Goal: Book appointment/travel/reservation

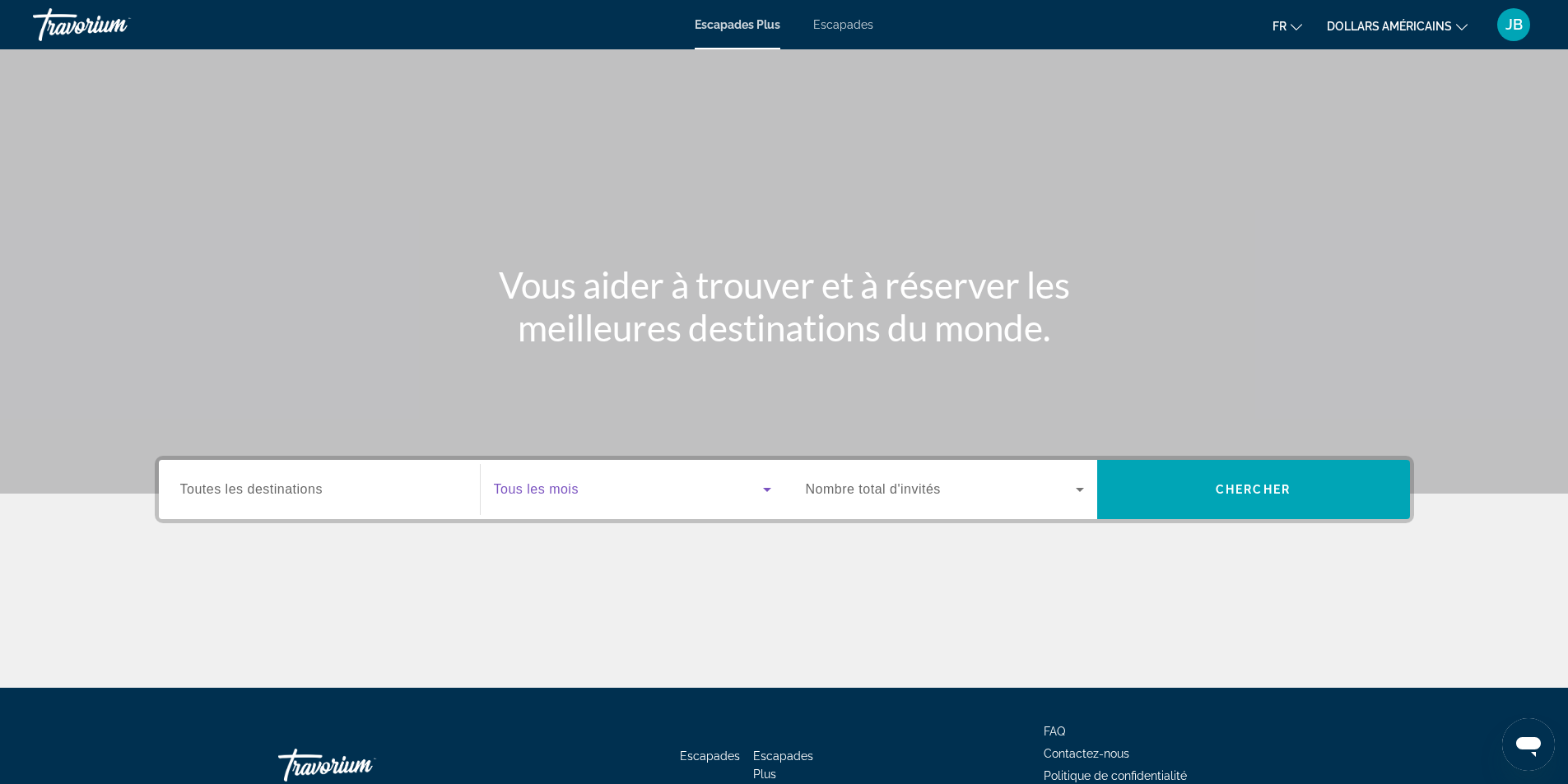
click at [759, 489] on icon "Widget de recherche" at bounding box center [767, 489] width 20 height 20
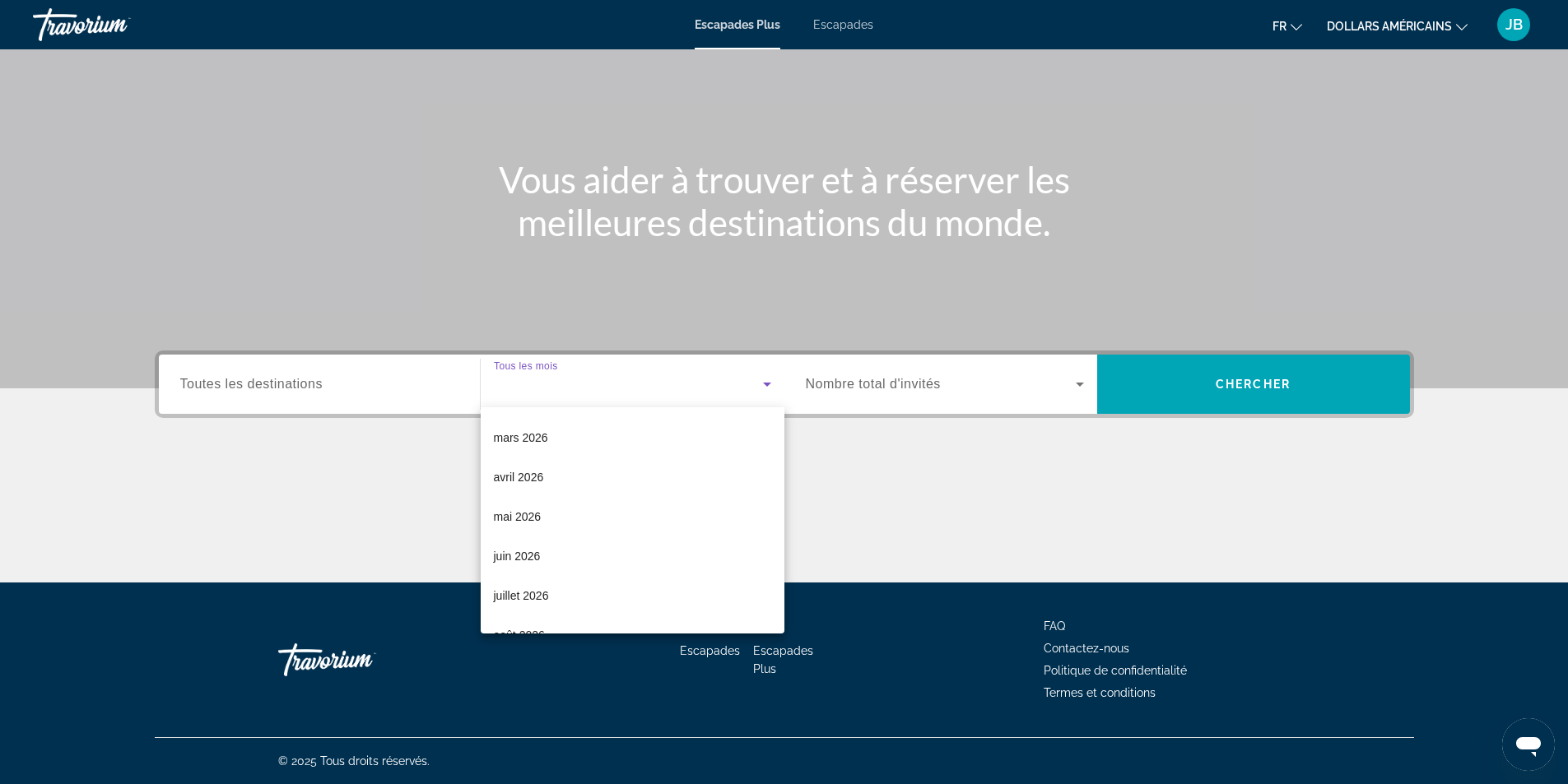
scroll to position [235, 0]
click at [653, 584] on mat-option "juillet 2026" at bounding box center [632, 593] width 304 height 40
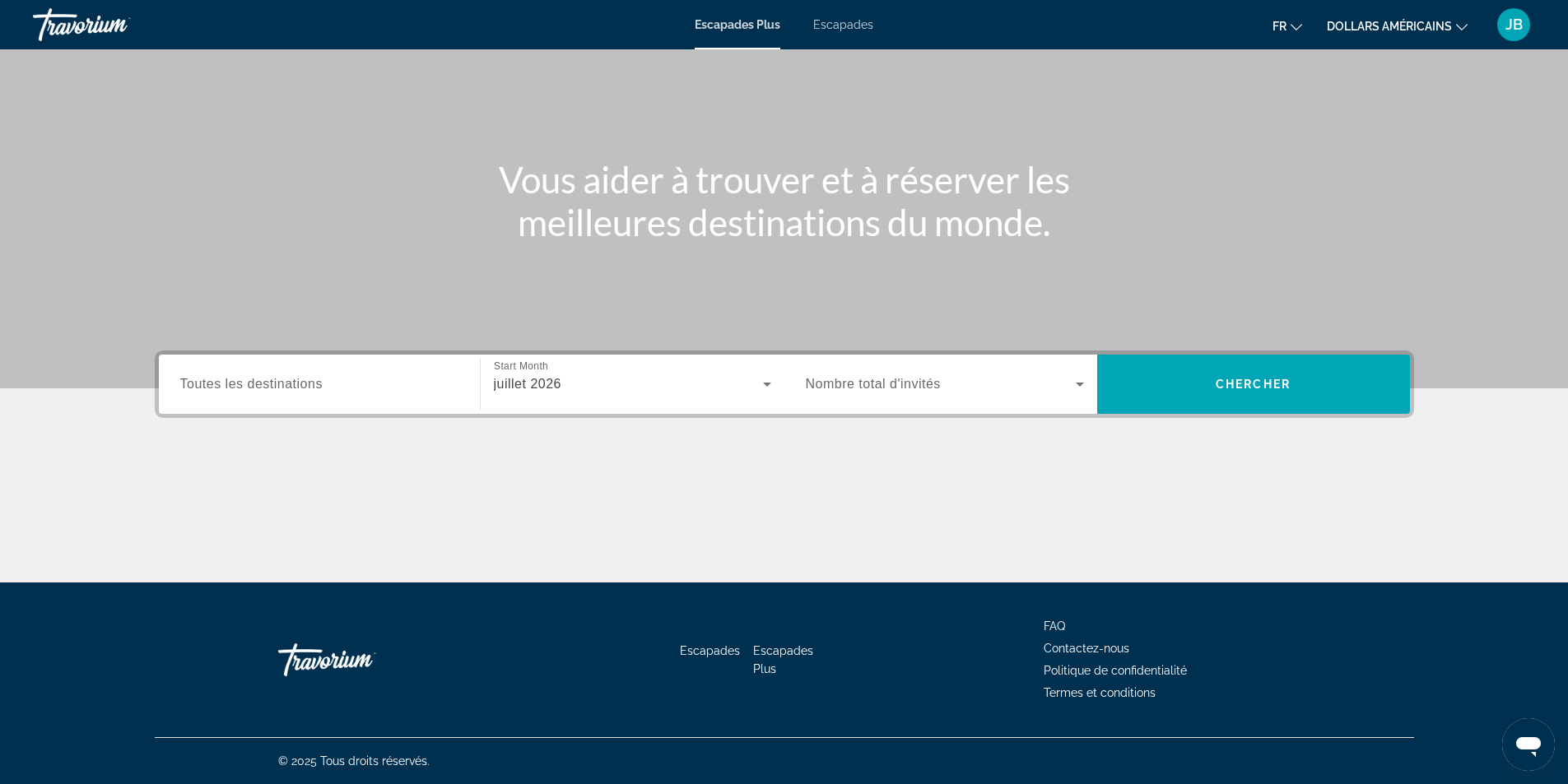
click at [890, 381] on span "Nombre total d'invités" at bounding box center [873, 384] width 135 height 14
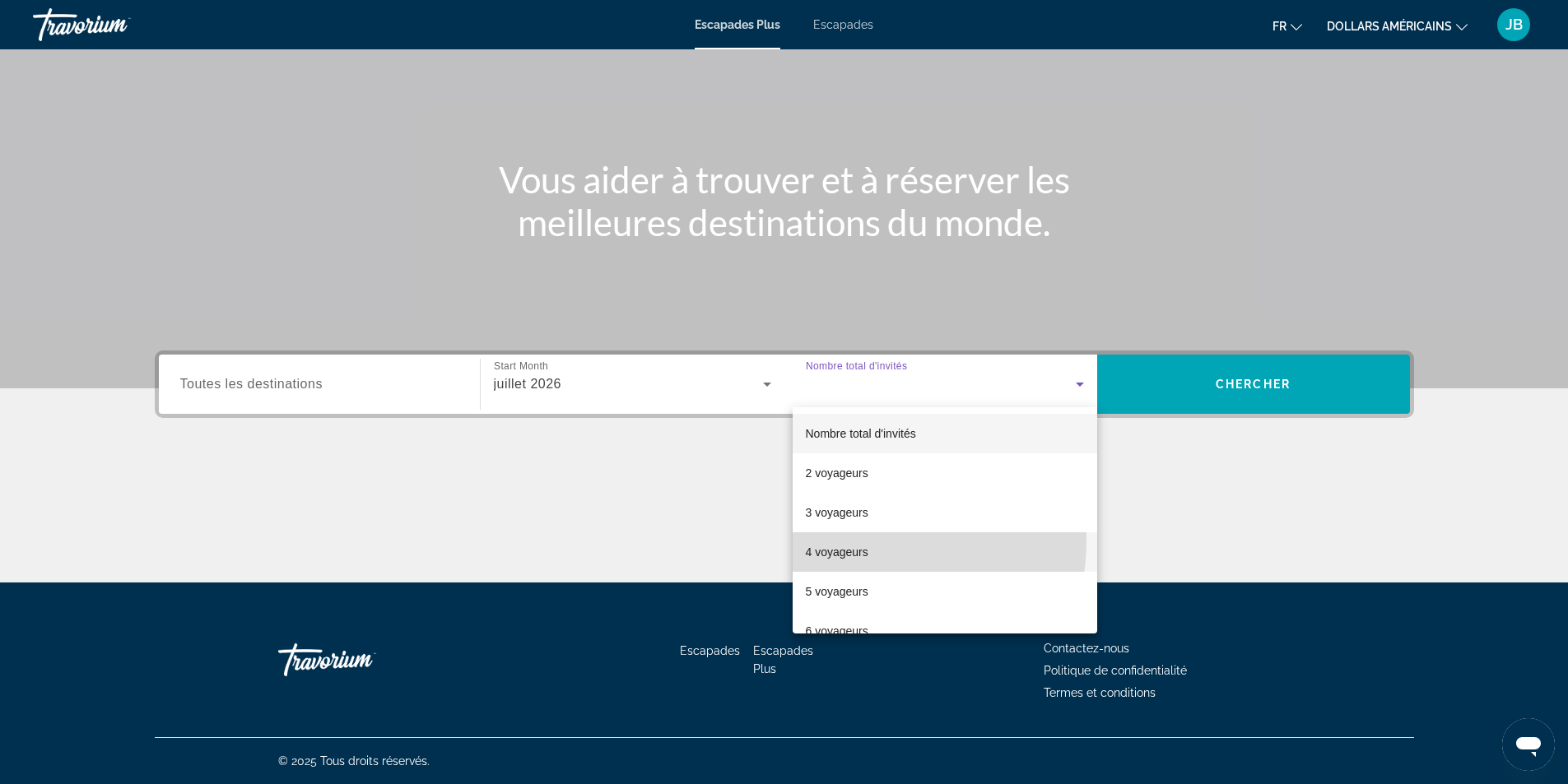
click at [825, 539] on mat-option "4 voyageurs" at bounding box center [945, 552] width 305 height 40
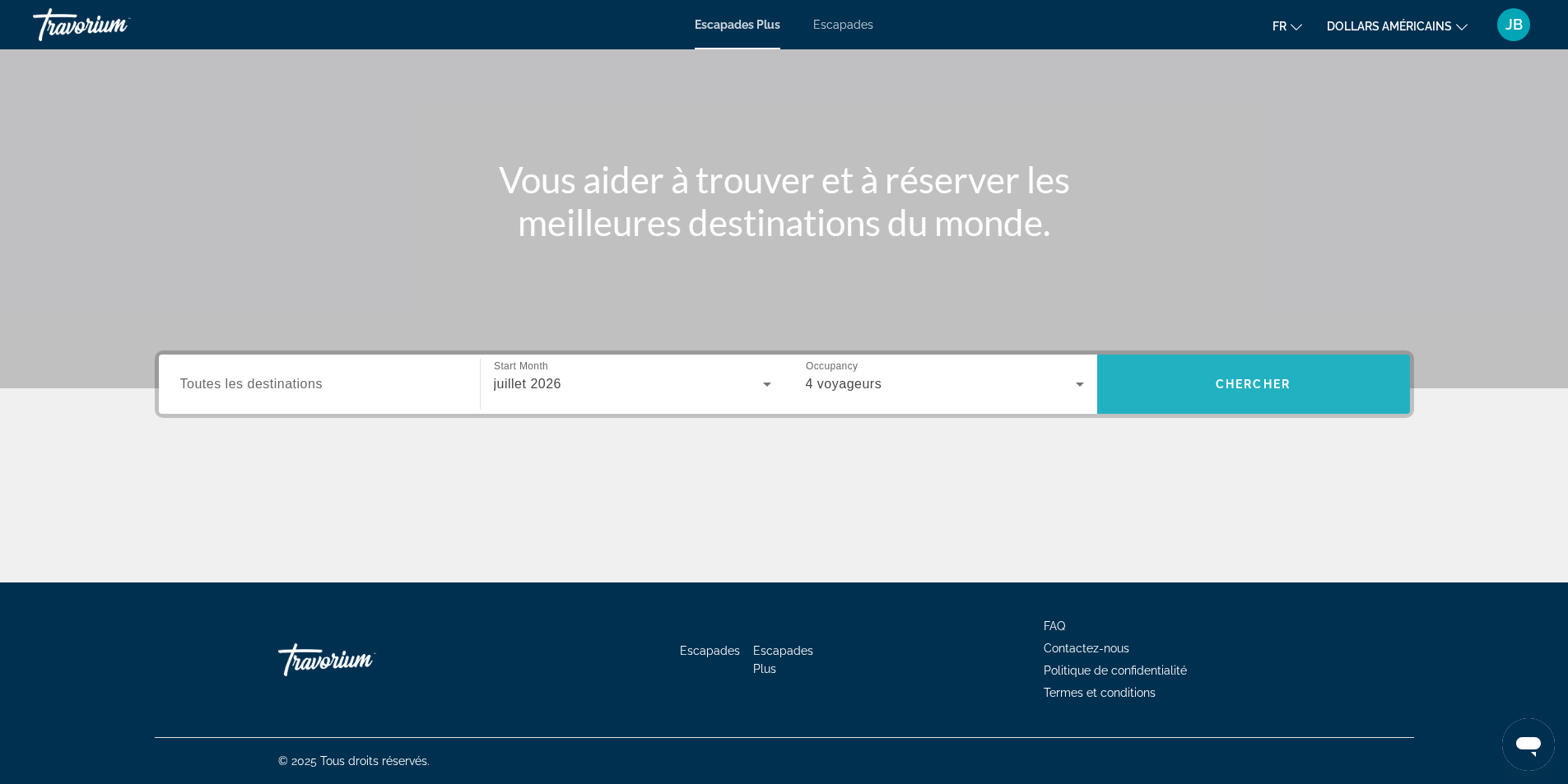
click at [1209, 369] on span "Recherche" at bounding box center [1253, 384] width 312 height 40
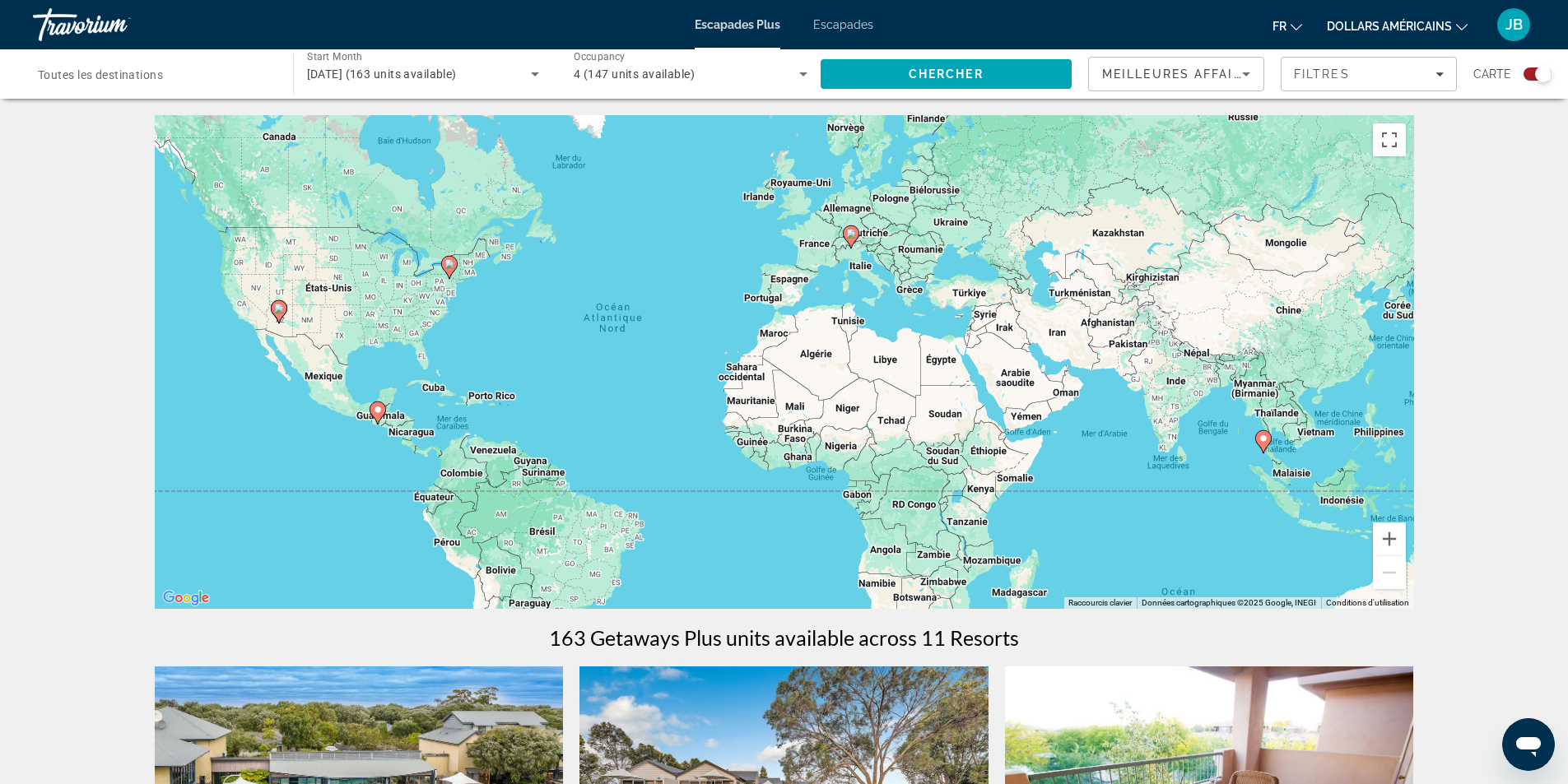
drag, startPoint x: 1289, startPoint y: 420, endPoint x: 1161, endPoint y: 402, distance: 129.3
click at [1161, 402] on div "Pour activer le glissement avec le clavier, appuyez sur Alt+Entrée. Une fois ce…" at bounding box center [784, 362] width 1259 height 494
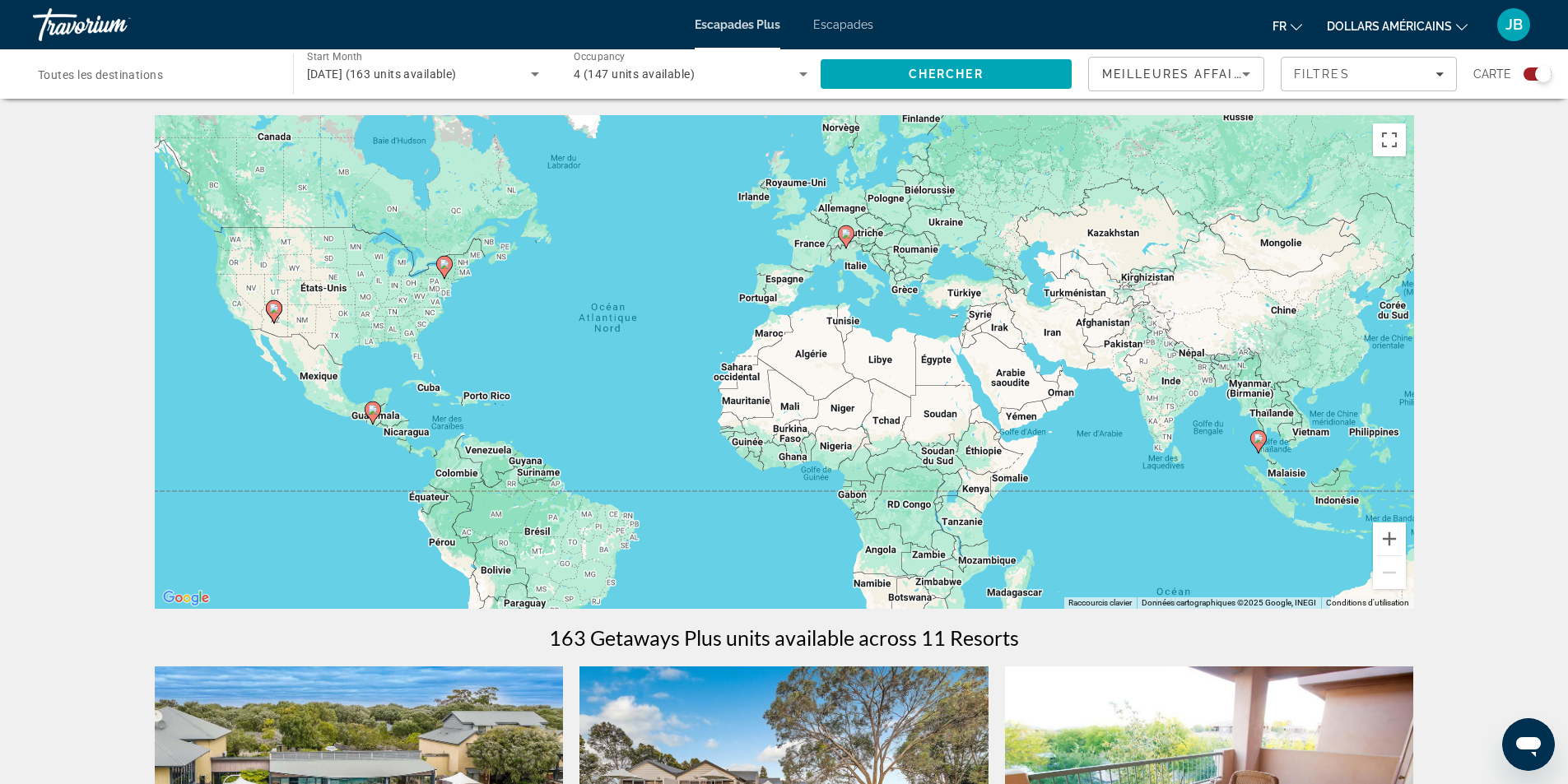
click at [1257, 438] on image "Contenu principal" at bounding box center [1259, 439] width 10 height 10
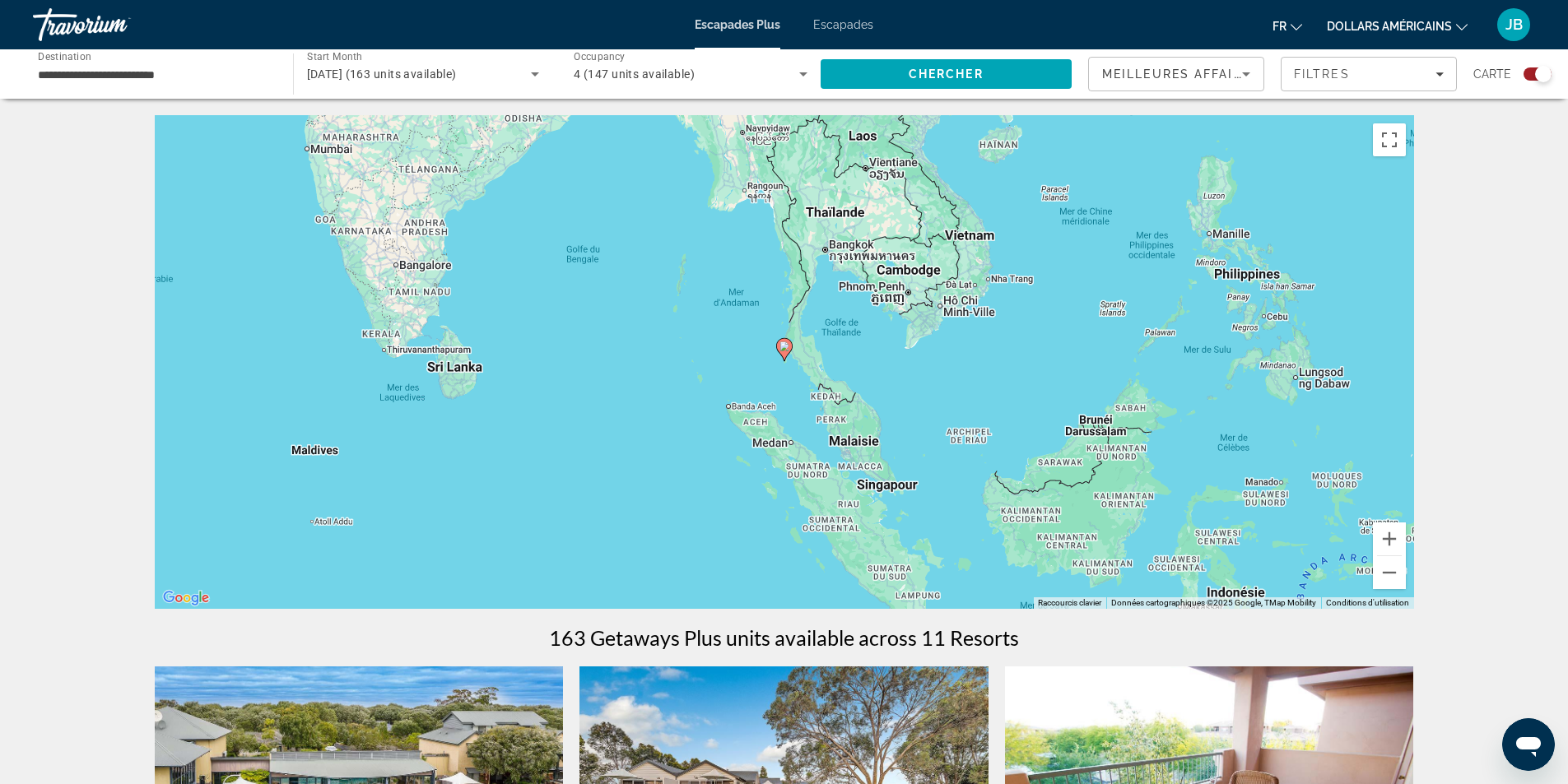
click at [784, 350] on image "Contenu principal" at bounding box center [784, 346] width 10 height 10
type input "**********"
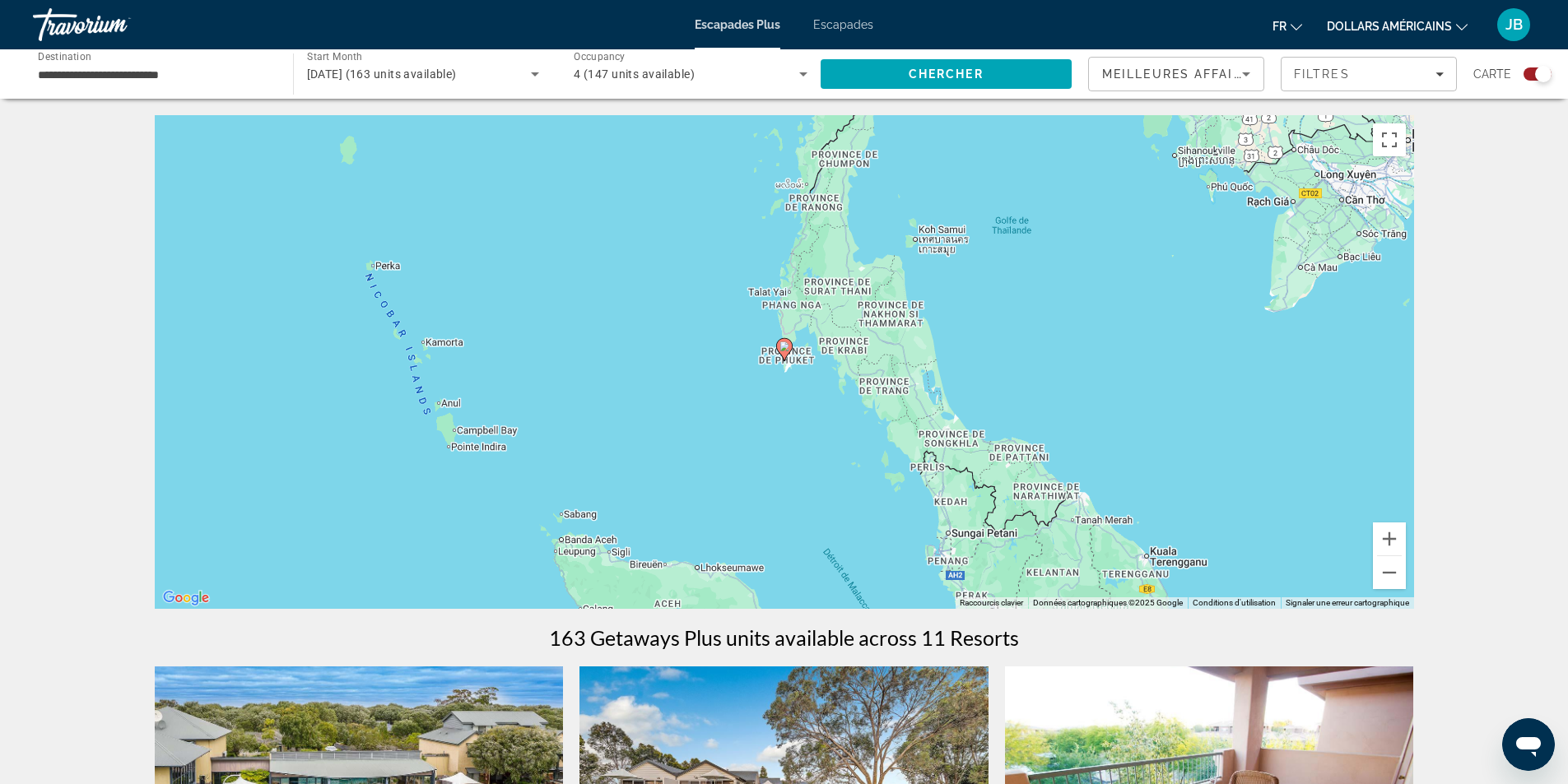
click at [784, 350] on image "Contenu principal" at bounding box center [784, 346] width 10 height 10
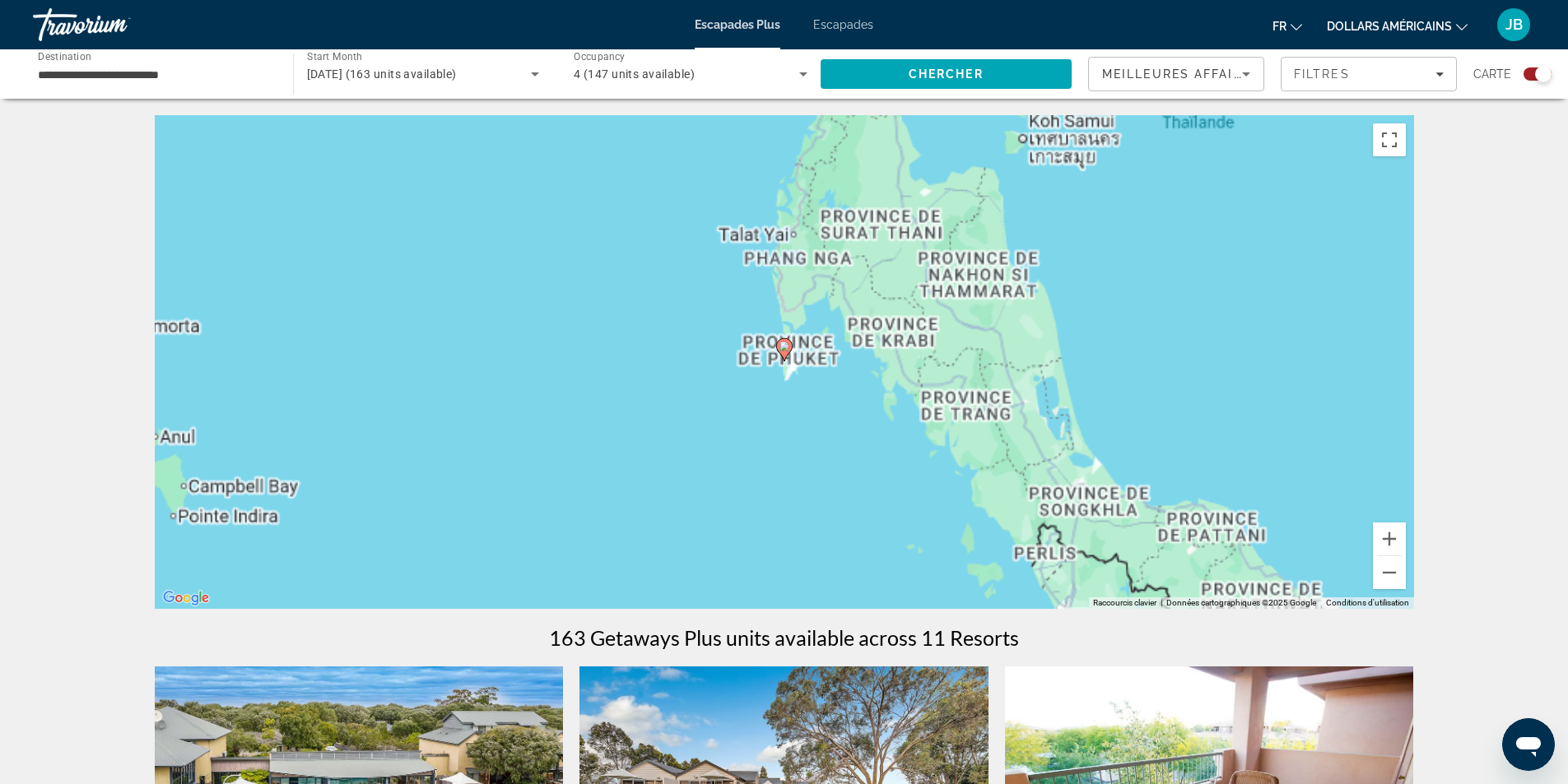
click at [784, 350] on image "Contenu principal" at bounding box center [784, 346] width 10 height 10
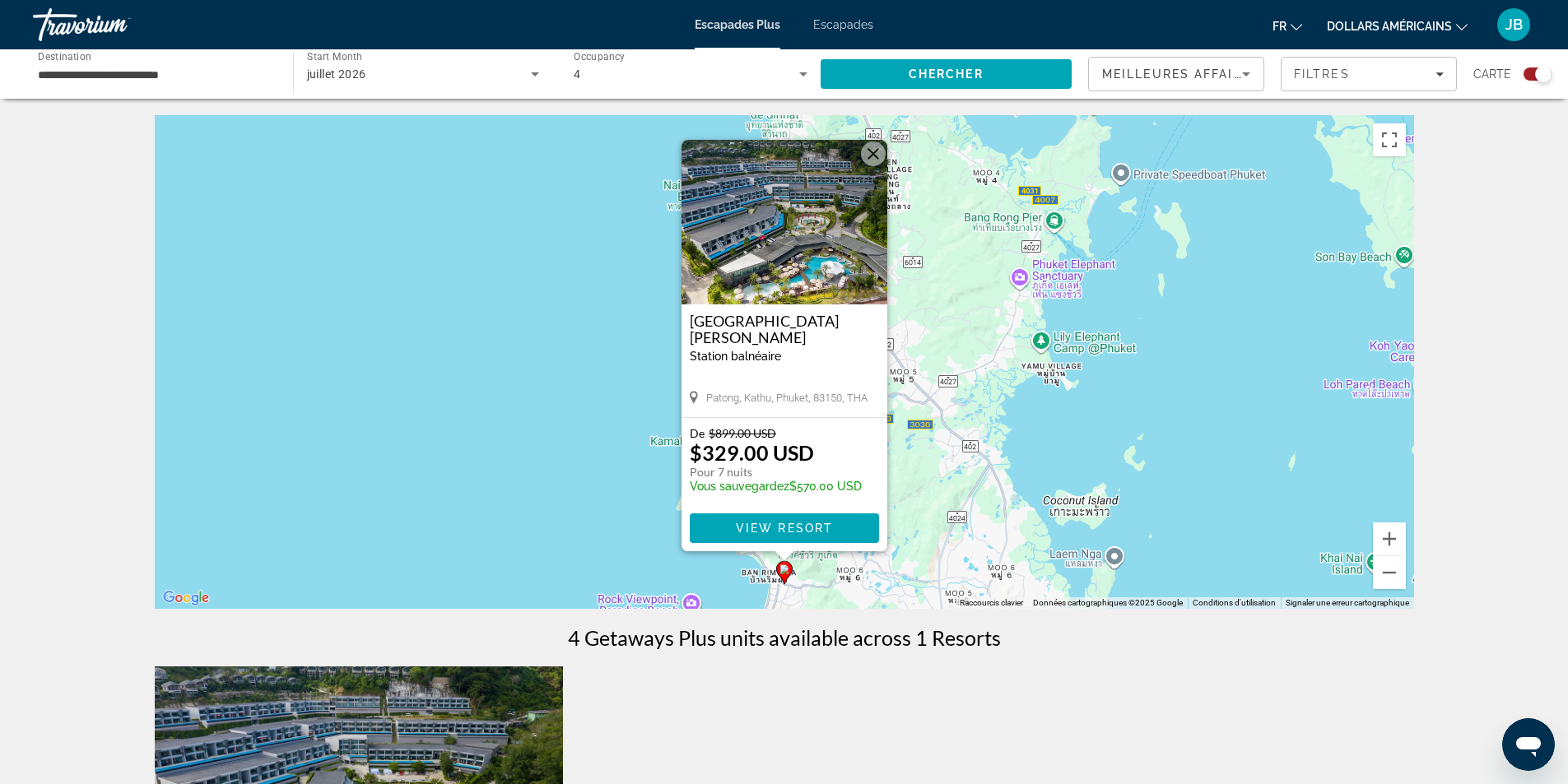
click at [866, 154] on button "Fermer" at bounding box center [873, 154] width 25 height 25
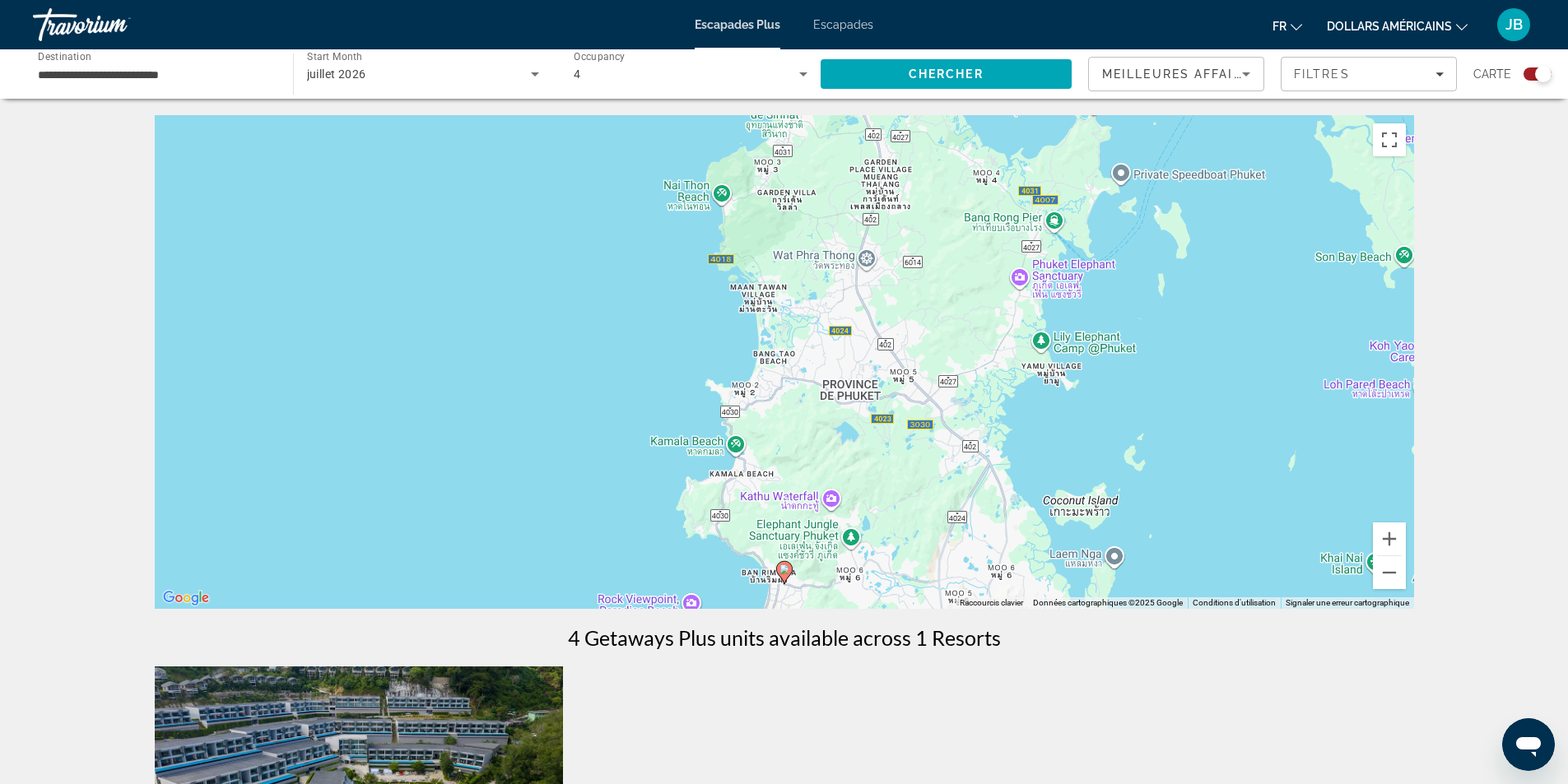
click at [394, 90] on div "juillet 2026" at bounding box center [424, 74] width 233 height 46
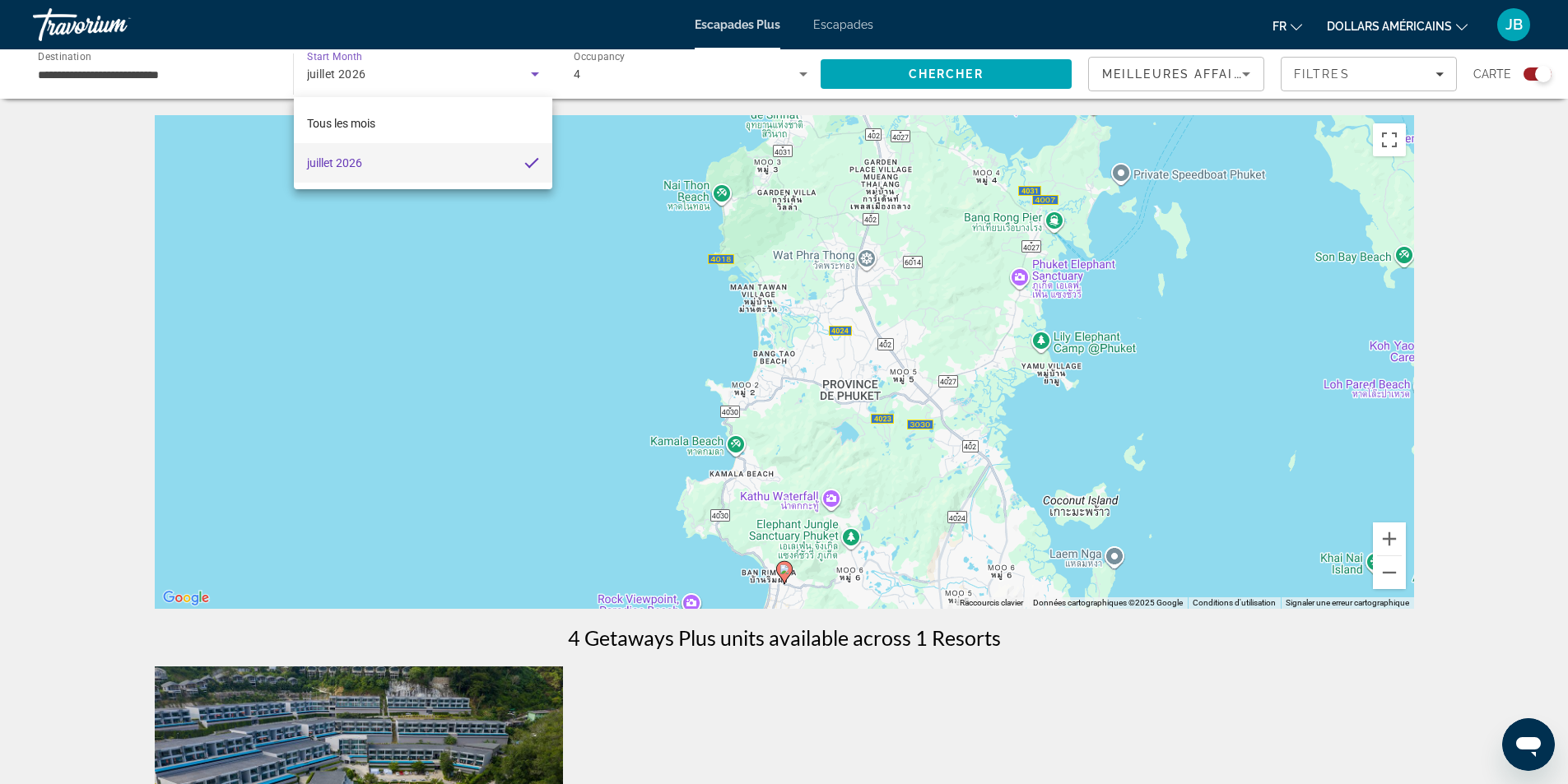
drag, startPoint x: 448, startPoint y: 128, endPoint x: 480, endPoint y: 163, distance: 47.4
click at [480, 163] on div "Tous les mois [DATE]" at bounding box center [423, 143] width 259 height 92
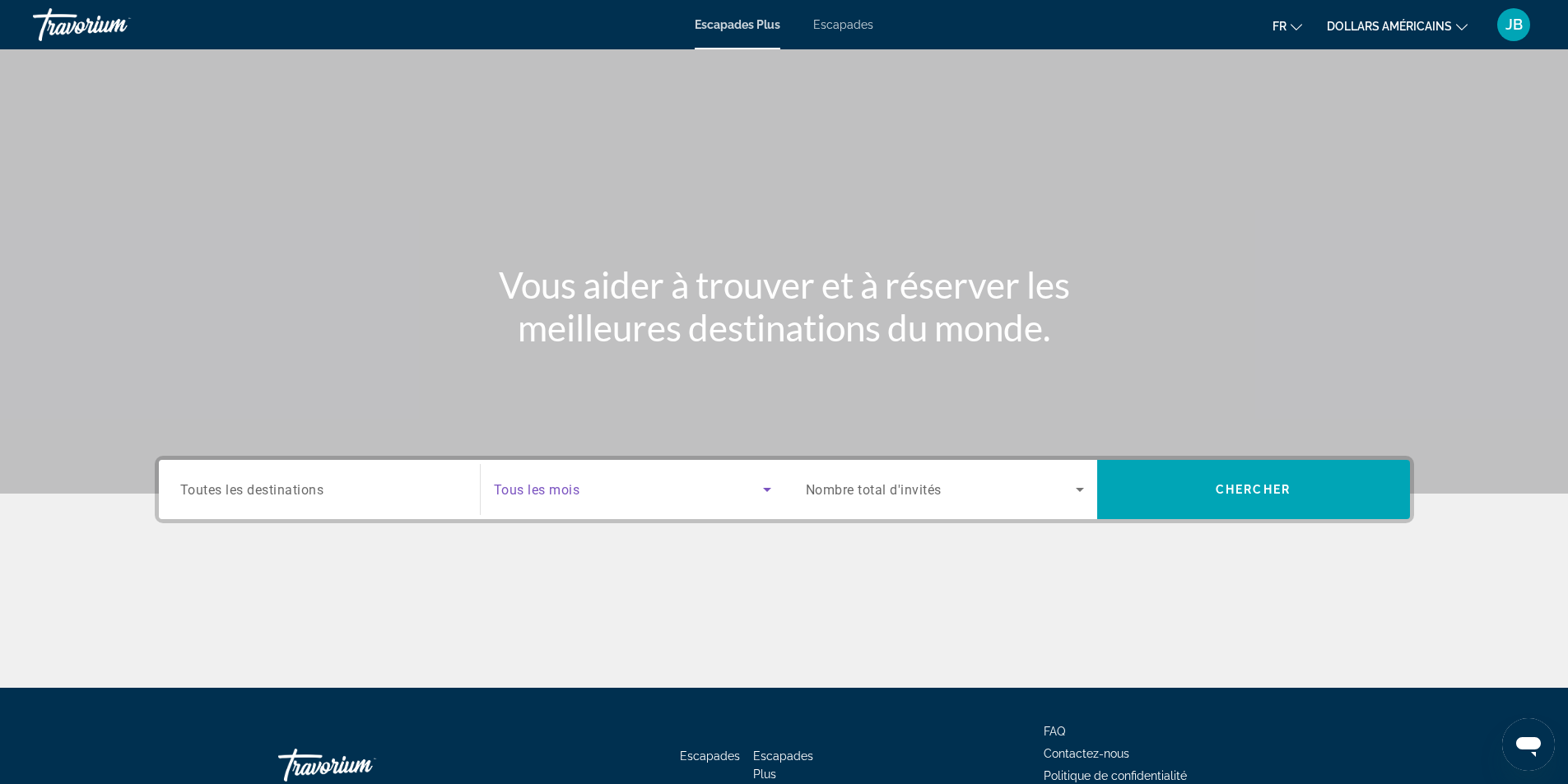
click at [700, 496] on span "Search widget" at bounding box center [628, 489] width 269 height 20
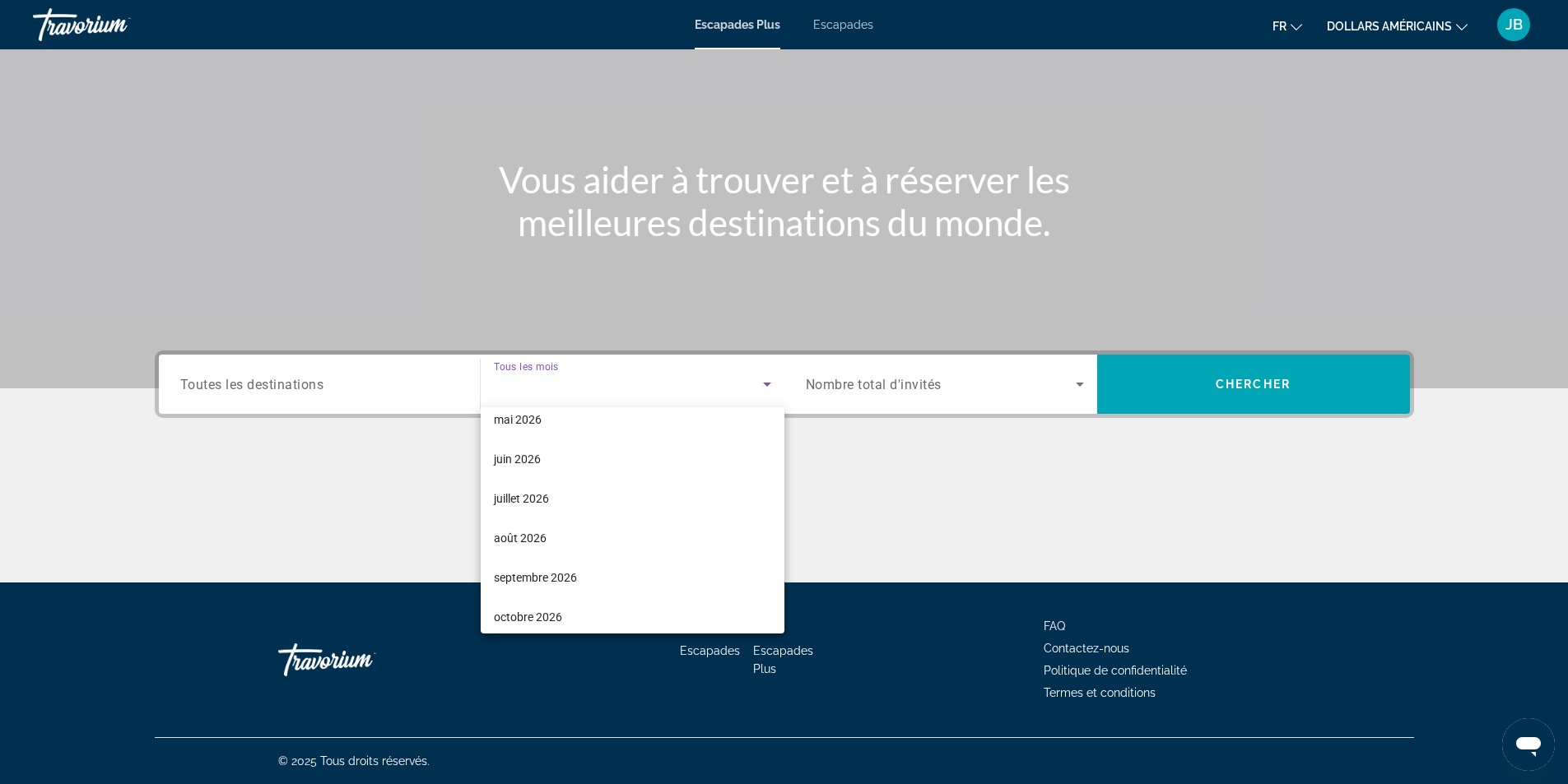
scroll to position [333, 0]
click at [624, 530] on mat-option "août 2026" at bounding box center [632, 535] width 304 height 40
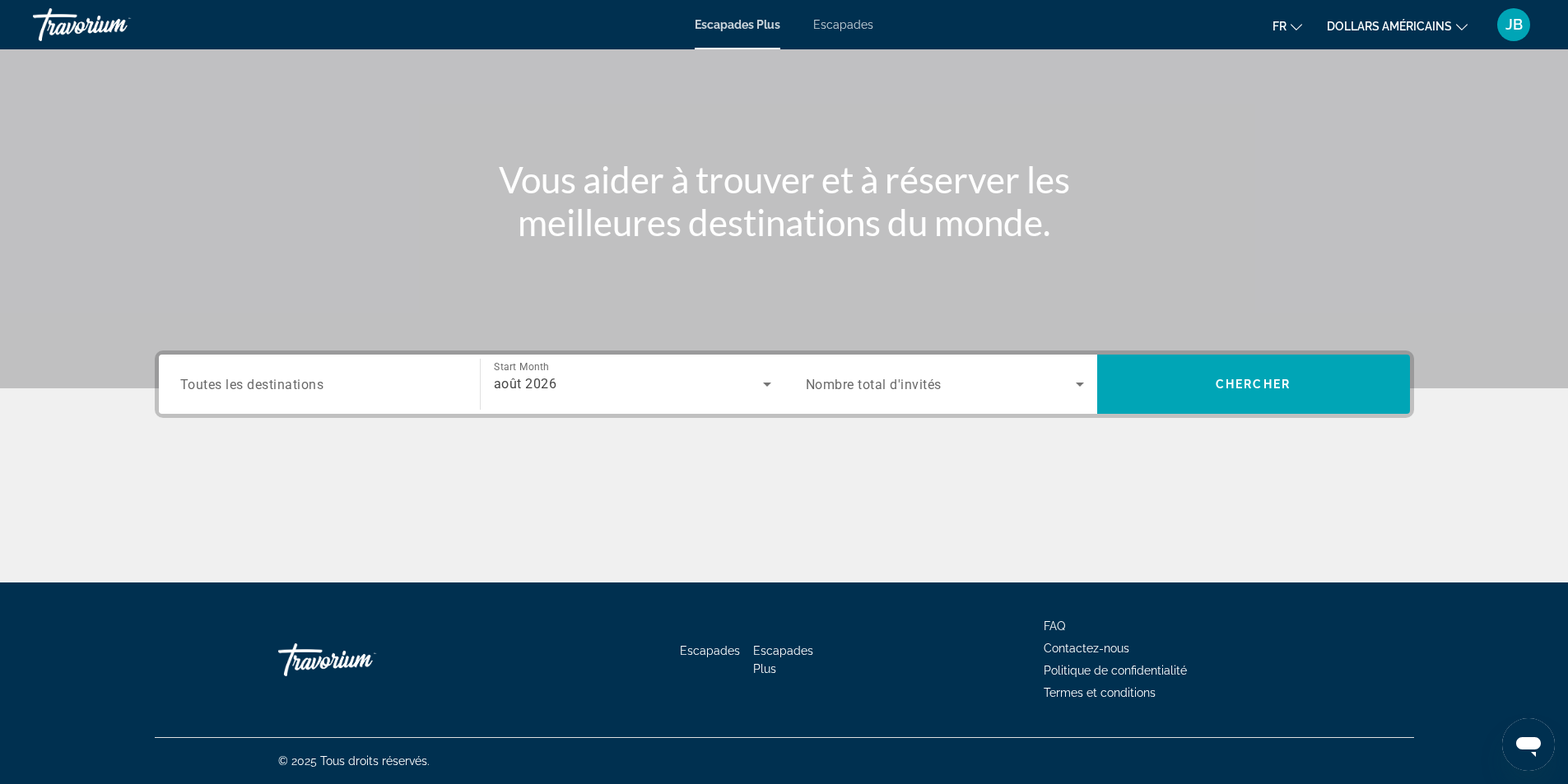
click at [909, 388] on span "Nombre total d'invités" at bounding box center [874, 384] width 136 height 15
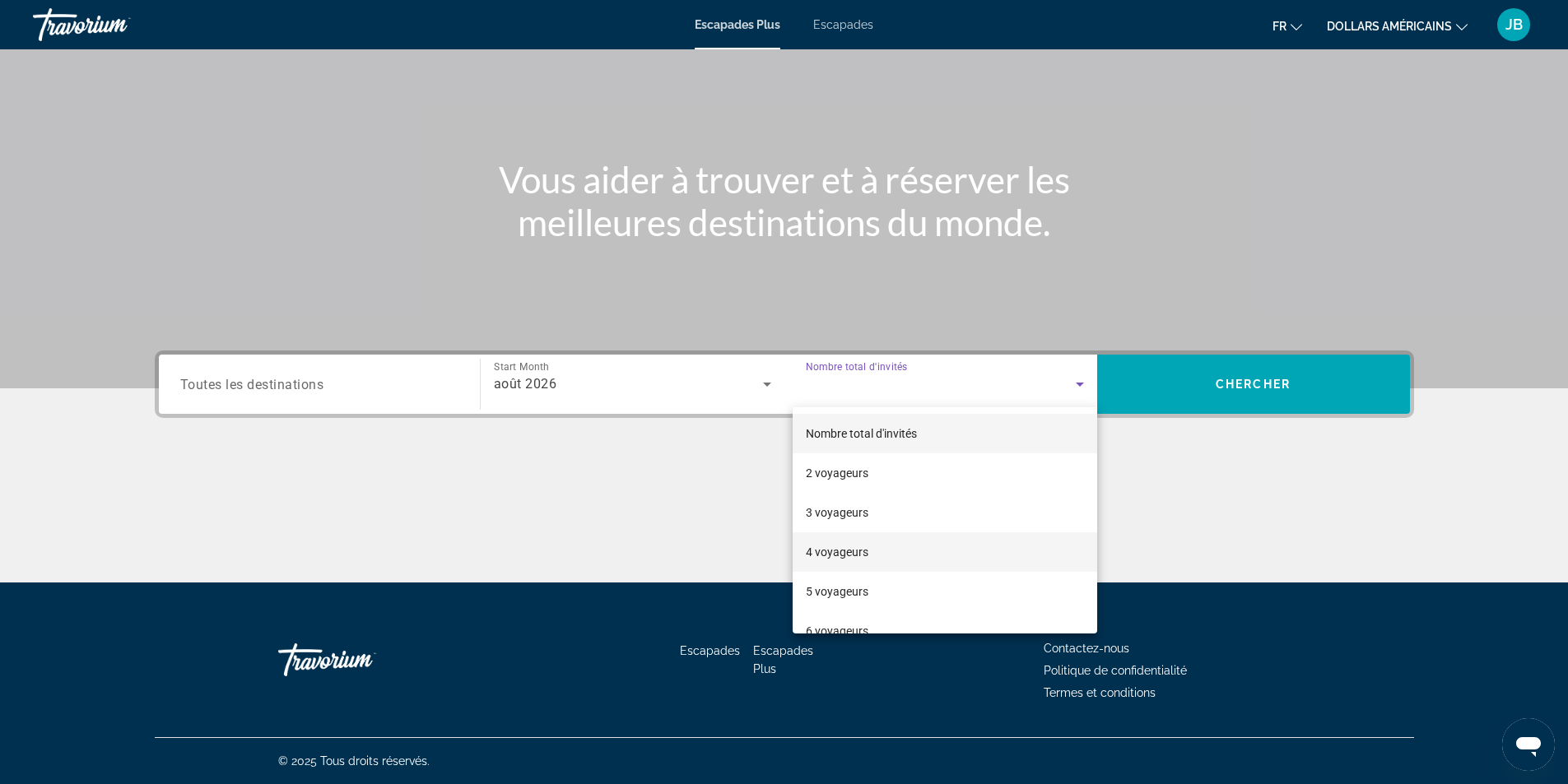
click at [874, 553] on mat-option "4 voyageurs" at bounding box center [945, 552] width 305 height 40
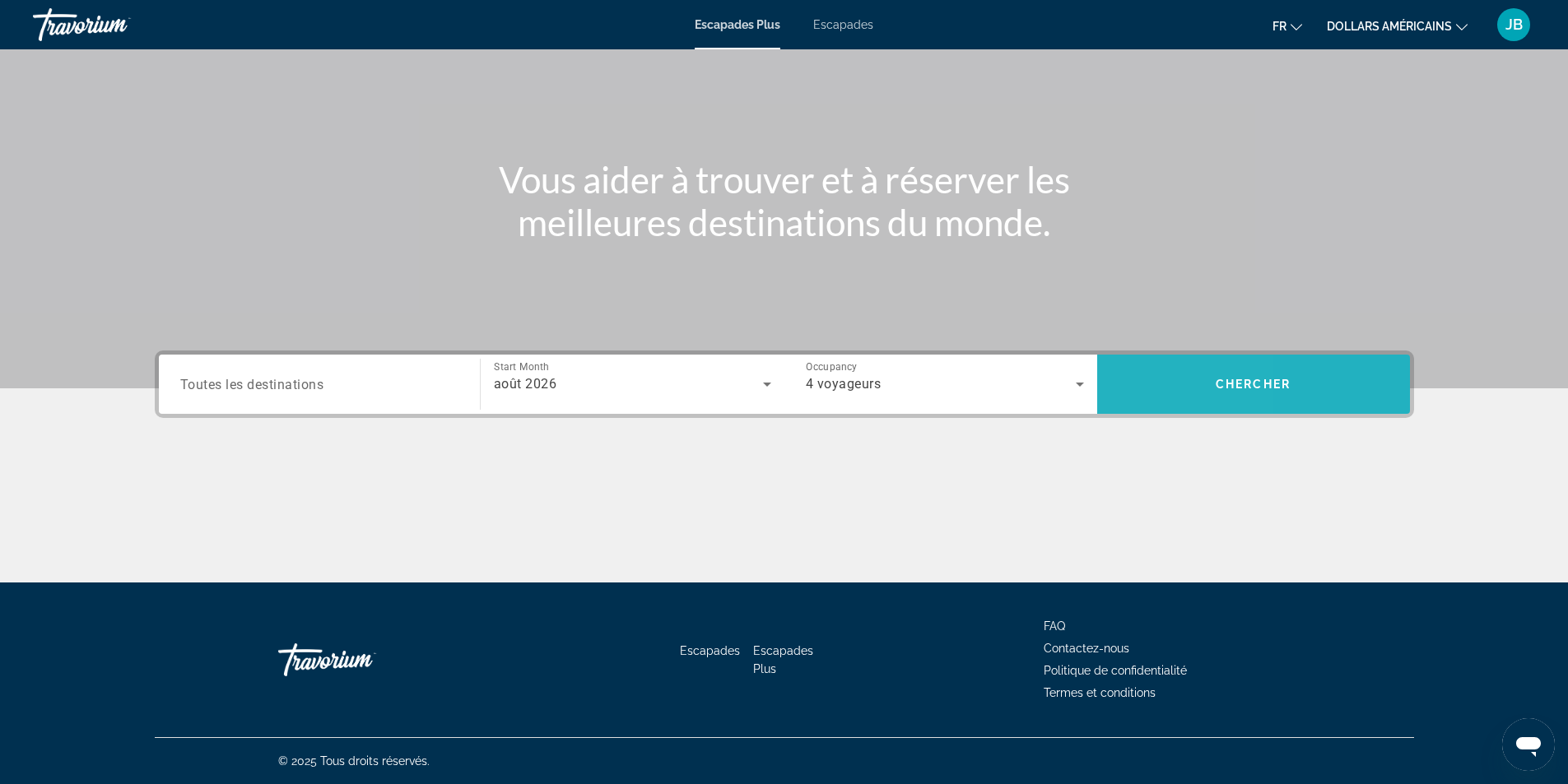
click at [1132, 392] on span "Search" at bounding box center [1253, 384] width 312 height 40
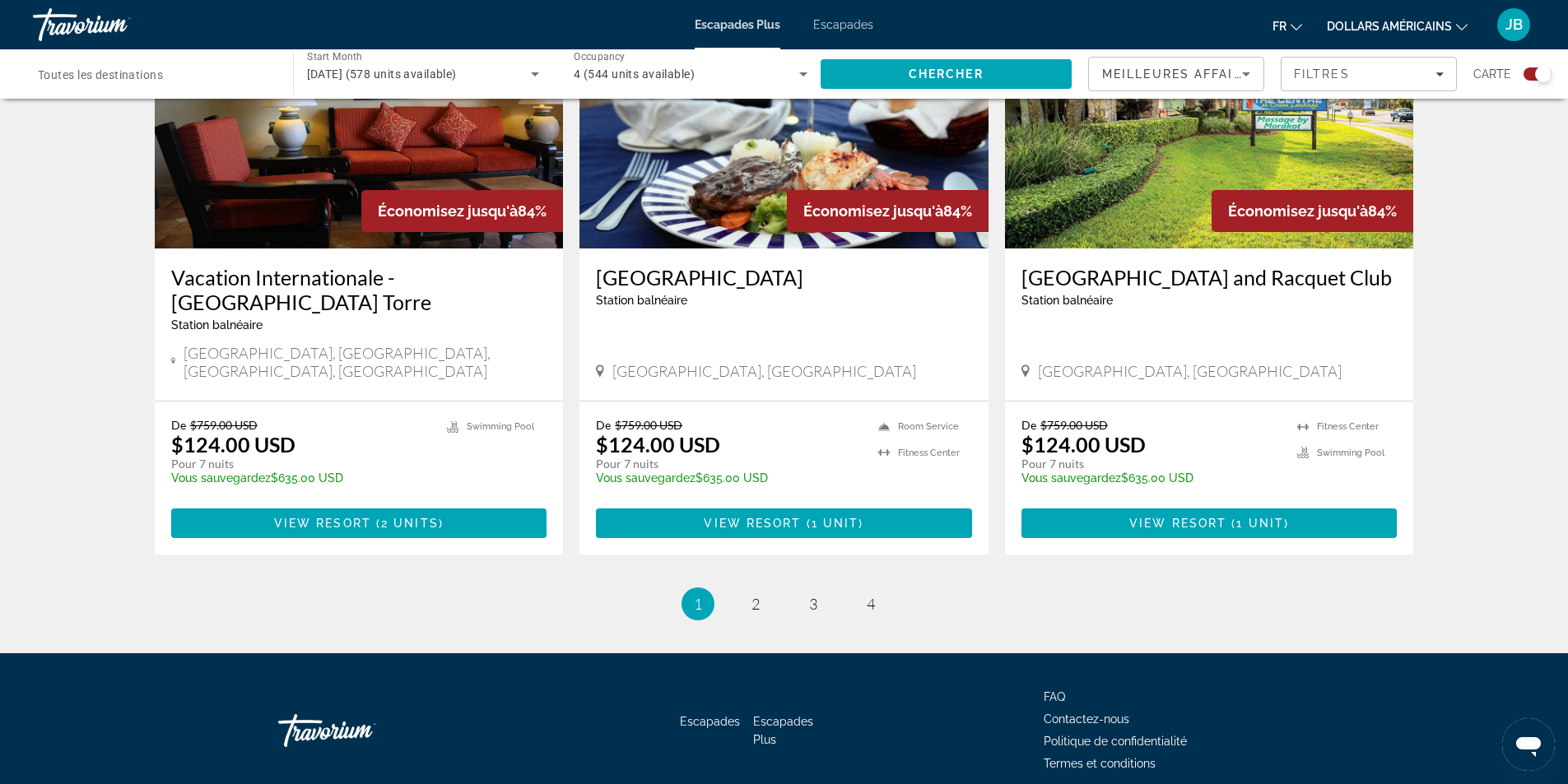
scroll to position [2412, 0]
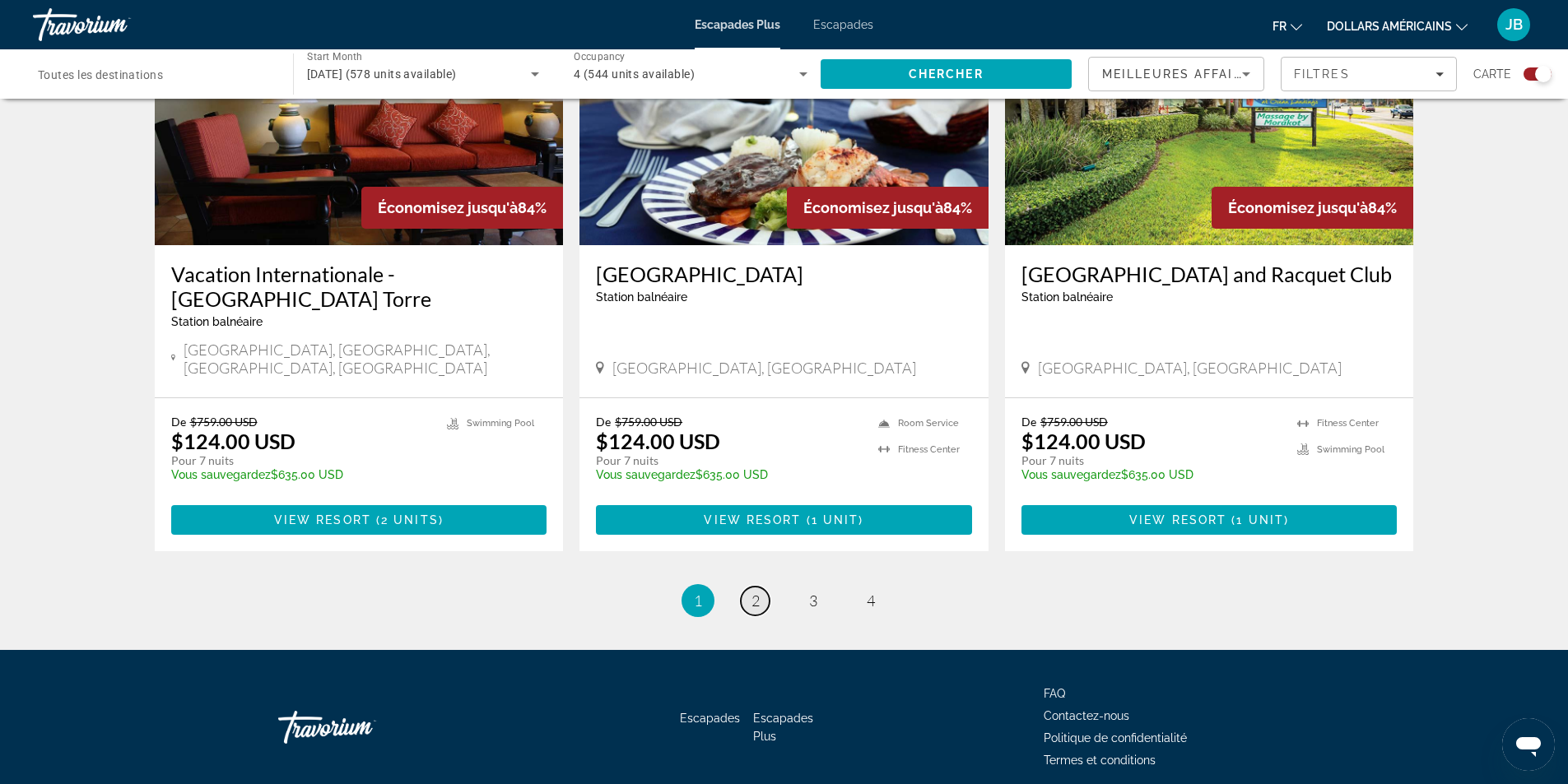
click at [767, 586] on link "page 2" at bounding box center [756, 601] width 29 height 29
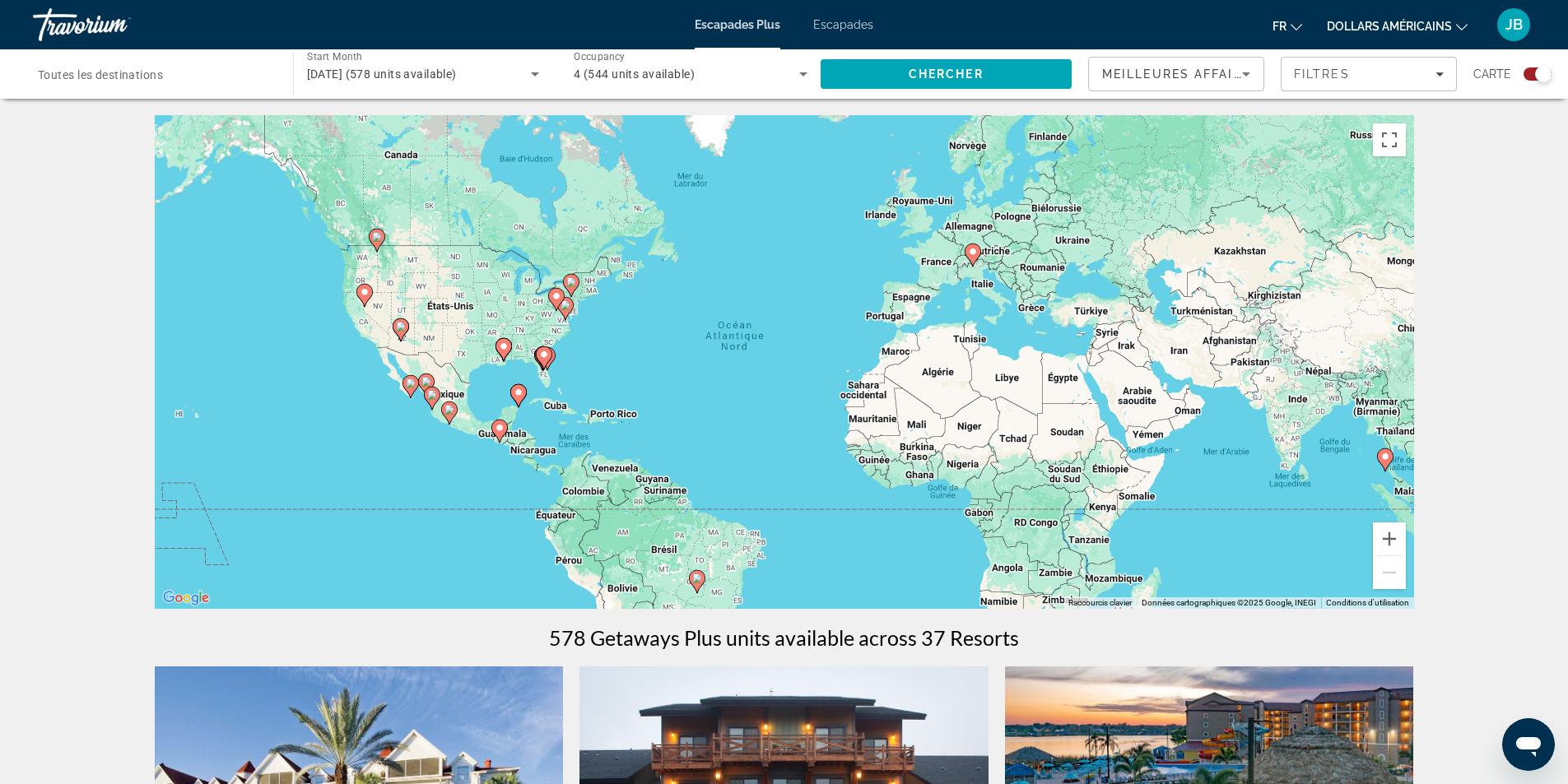
click at [231, 87] on div "Search widget" at bounding box center [155, 74] width 233 height 47
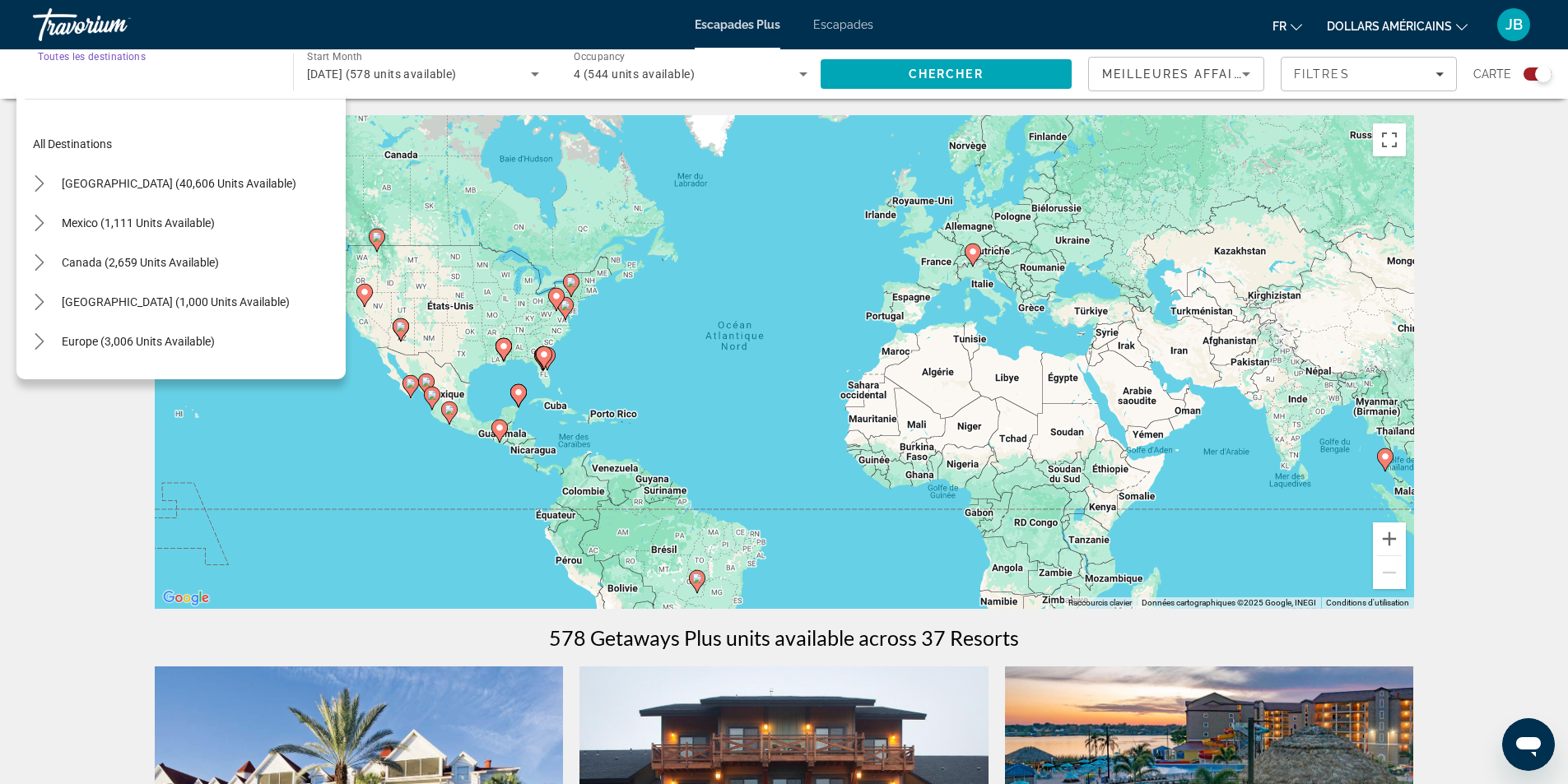
click at [357, 75] on span "[DATE] (578 units available)" at bounding box center [382, 75] width 149 height 14
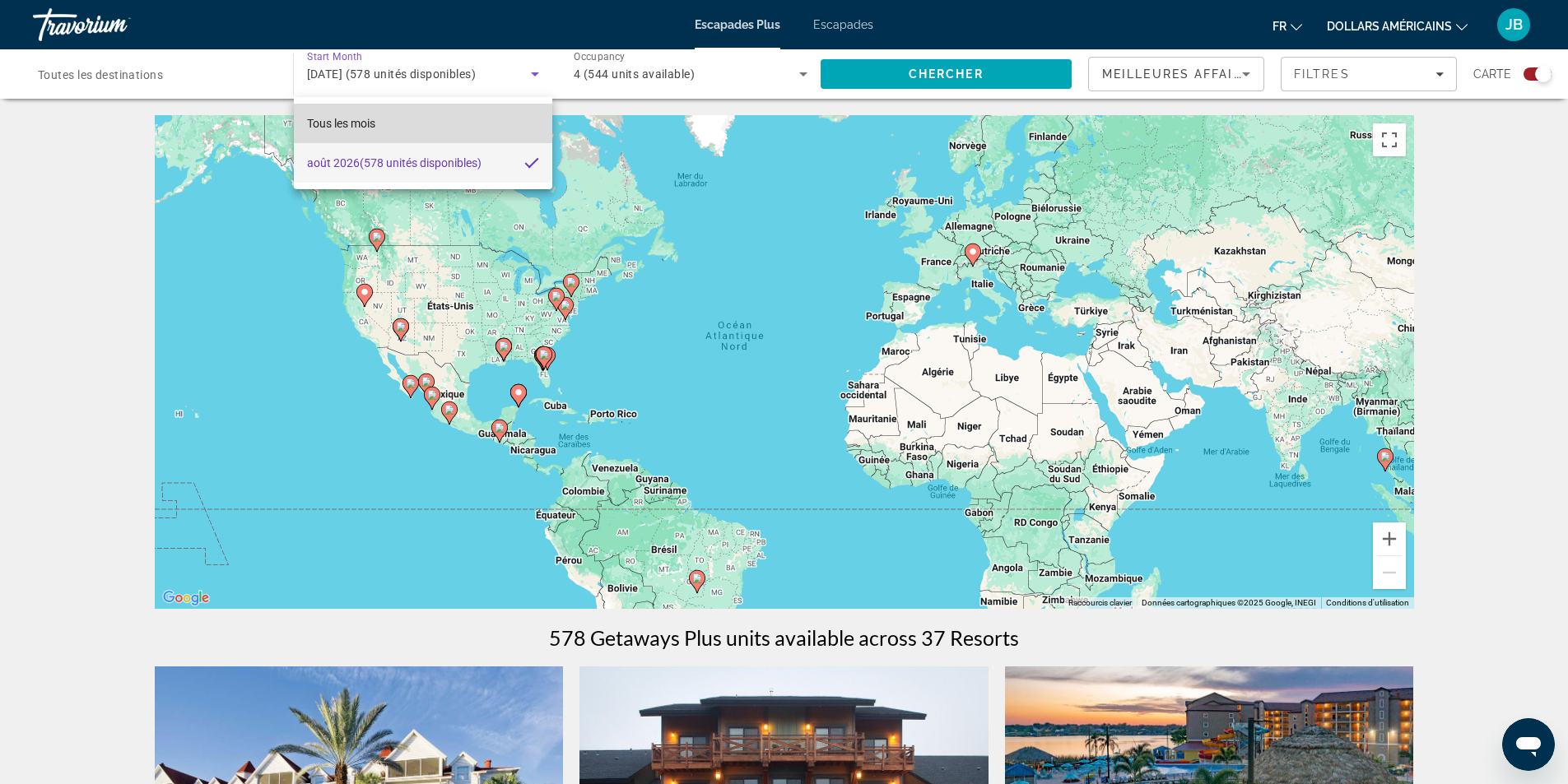
click at [365, 113] on mat-option "Tous les mois" at bounding box center [423, 123] width 259 height 40
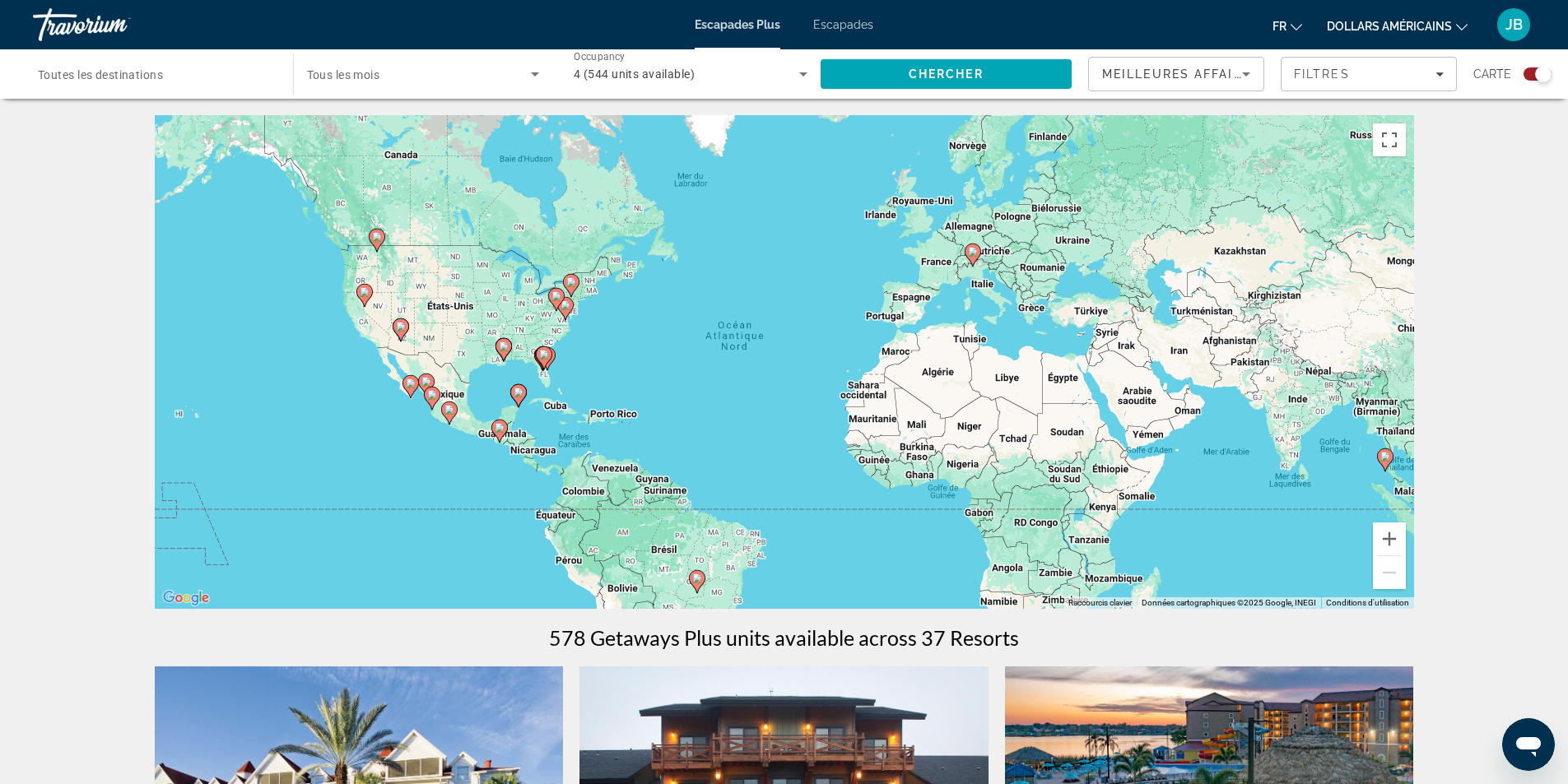
click at [226, 59] on div "Search widget" at bounding box center [155, 74] width 233 height 47
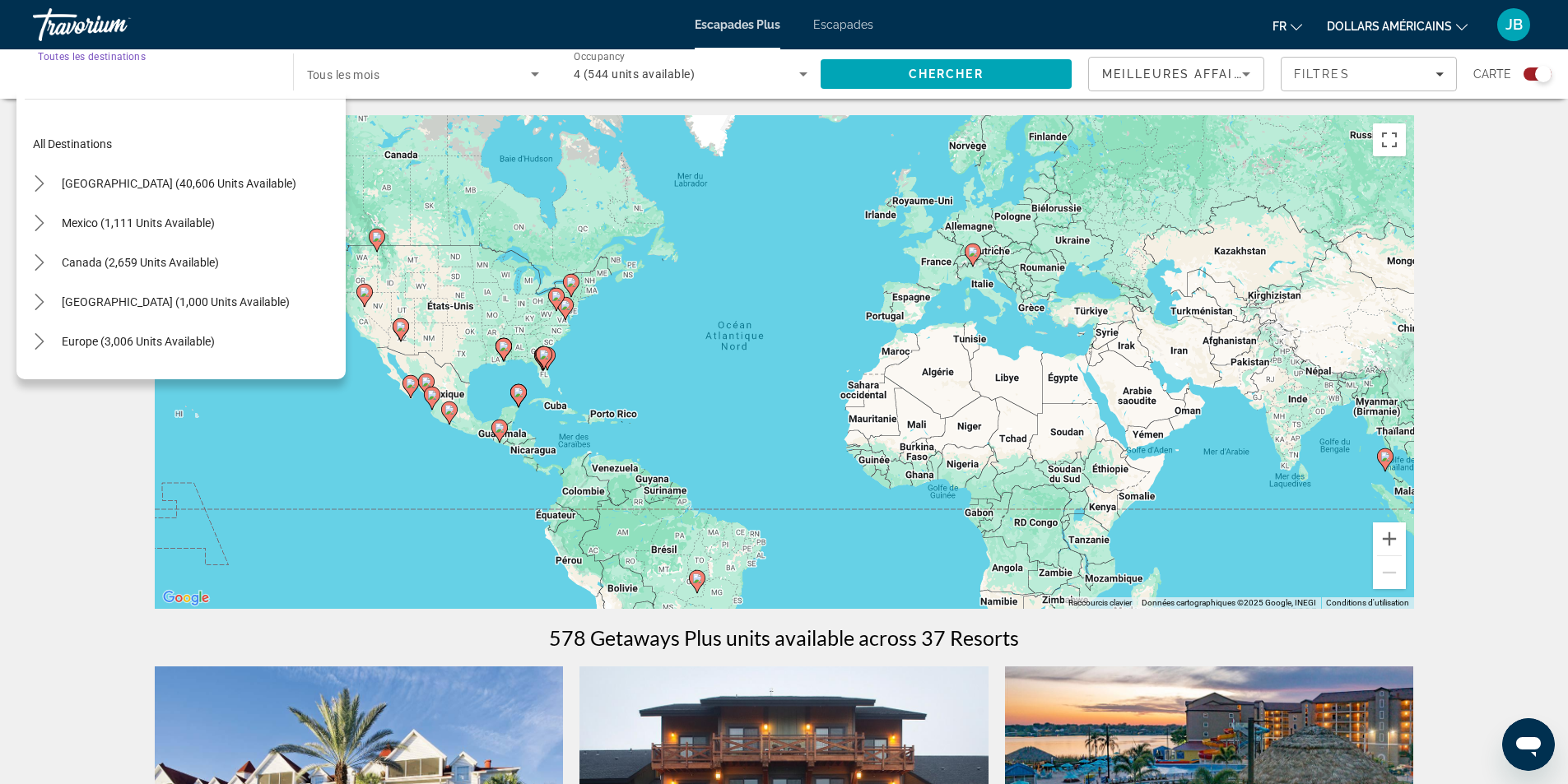
click at [121, 80] on input "Destination Toutes les destinations" at bounding box center [155, 75] width 233 height 20
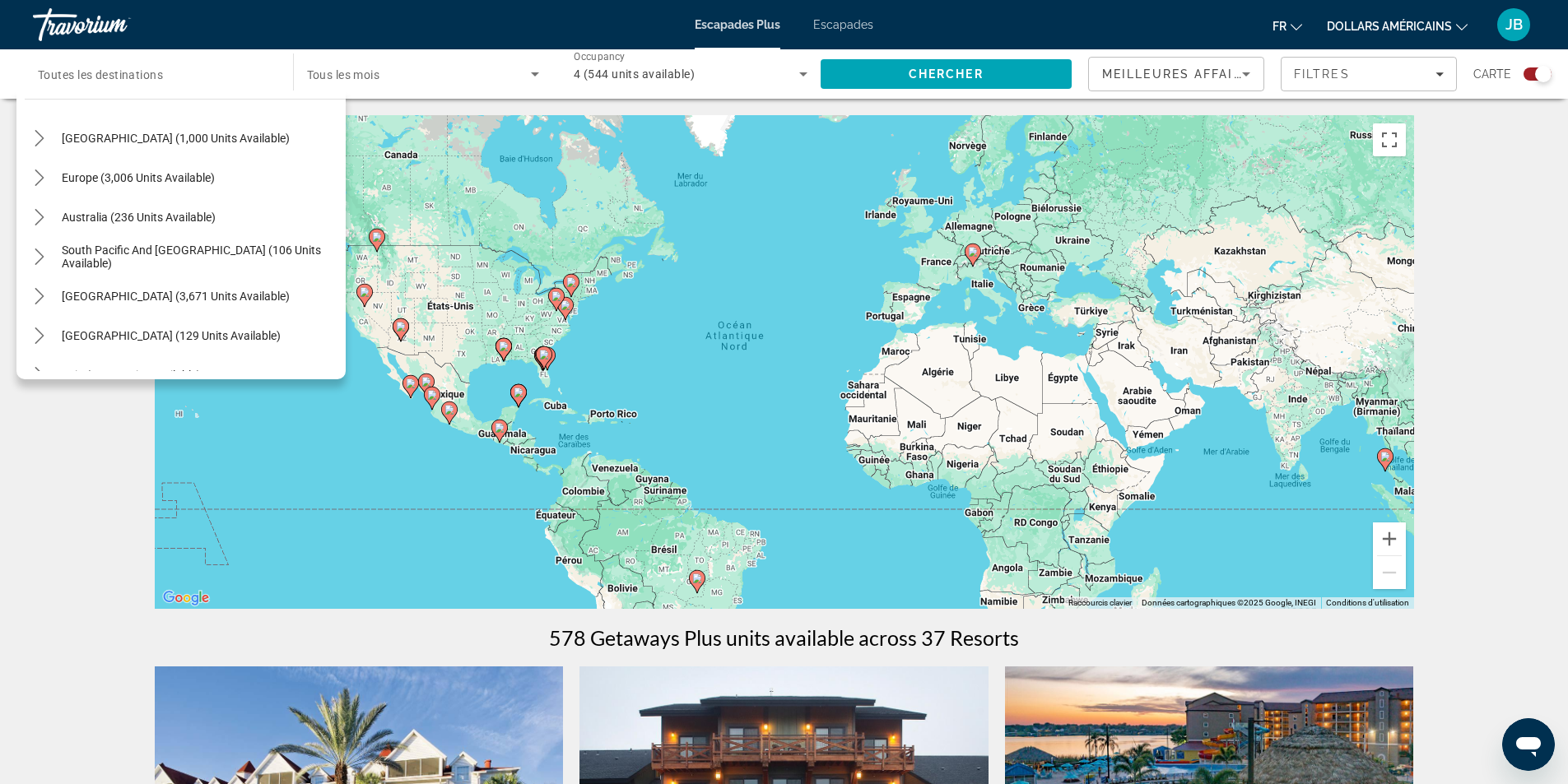
scroll to position [162, 0]
click at [205, 176] on span "Europe (3,006 units available)" at bounding box center [138, 180] width 153 height 14
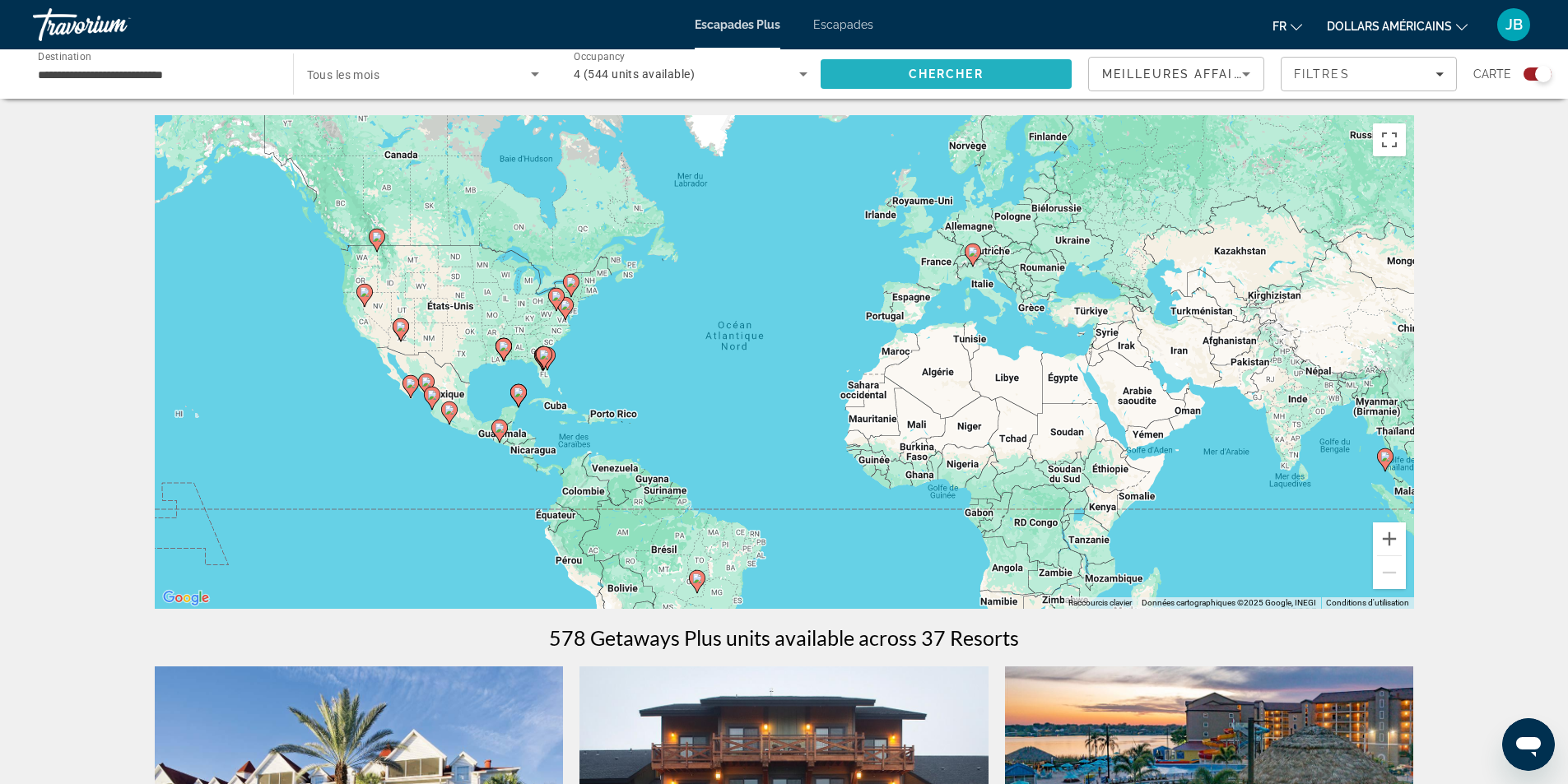
click at [984, 88] on span "Search" at bounding box center [947, 74] width 252 height 40
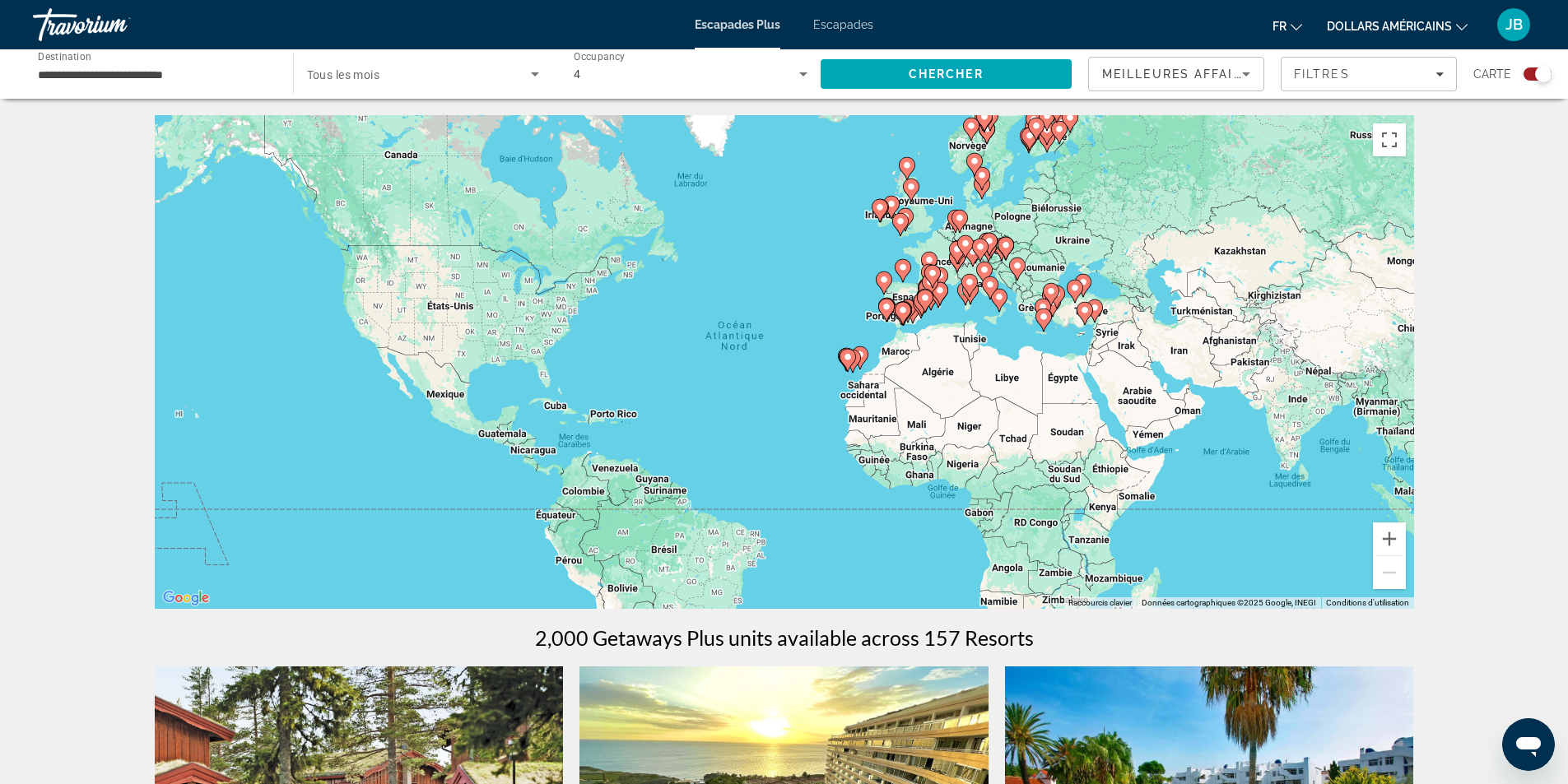
click at [1042, 318] on image "Contenu principal" at bounding box center [1044, 316] width 10 height 10
type input "**********"
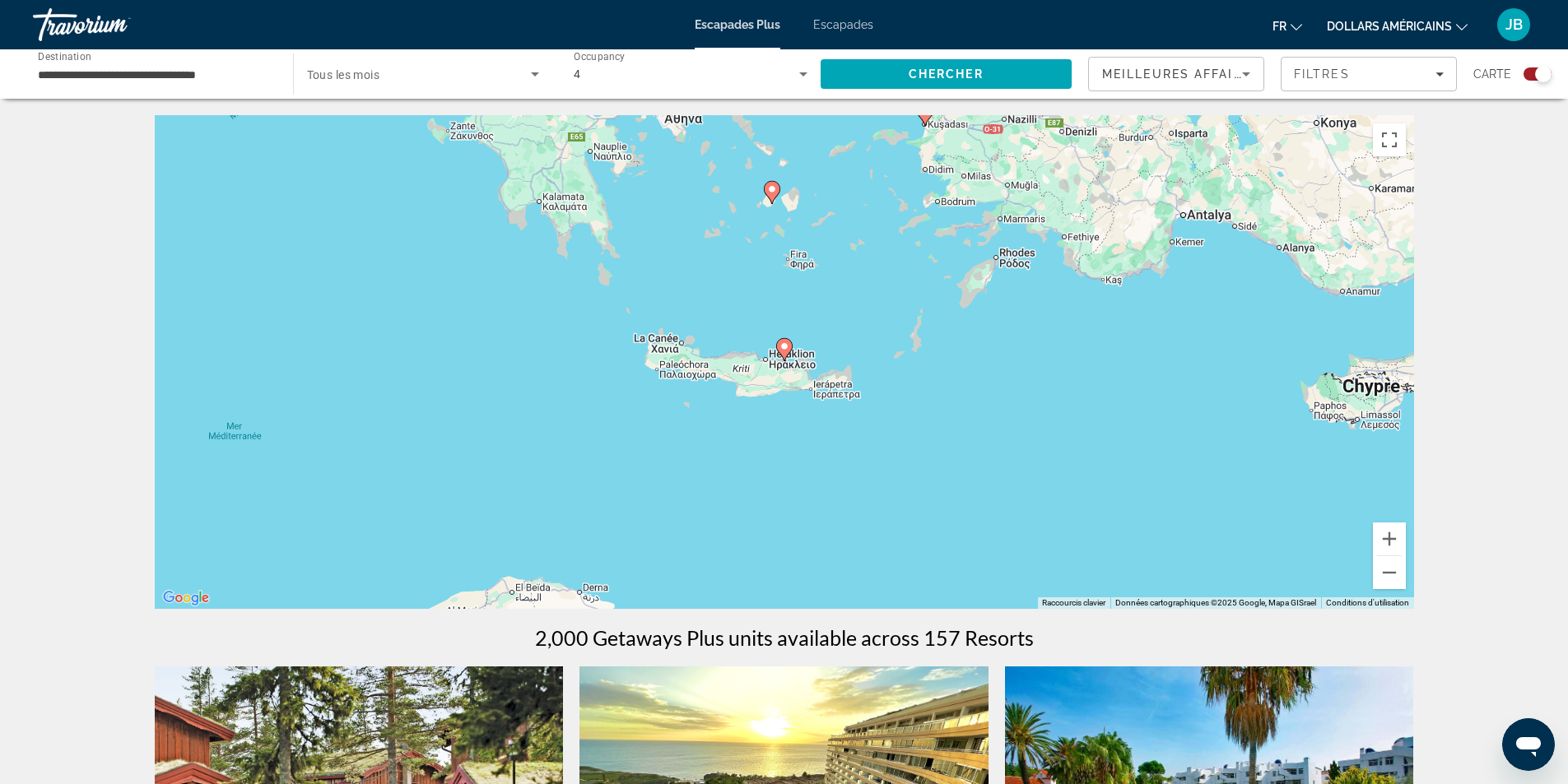
click at [782, 341] on icon "Contenu principal" at bounding box center [783, 349] width 14 height 21
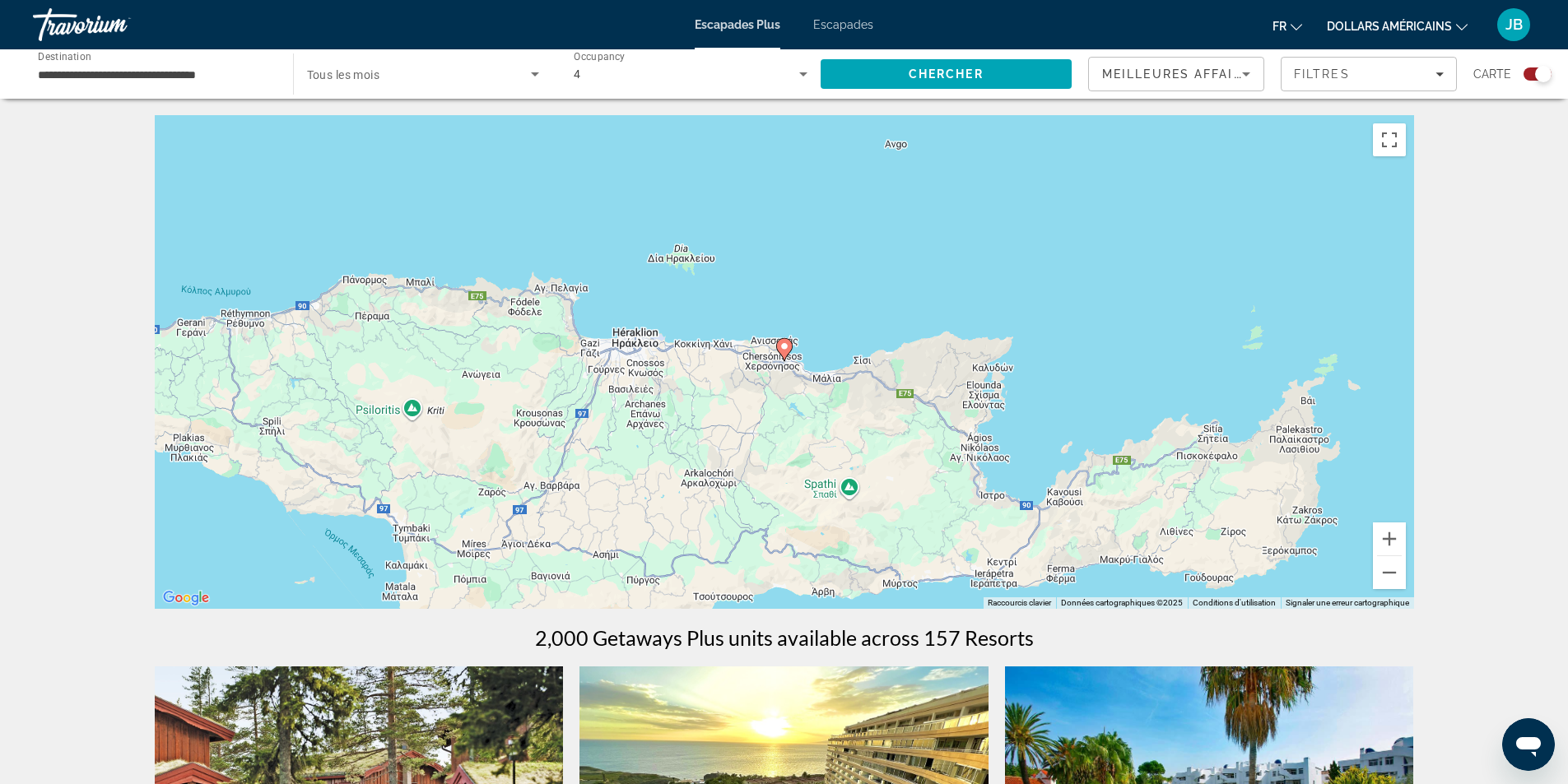
click at [787, 344] on image "Contenu principal" at bounding box center [784, 346] width 10 height 10
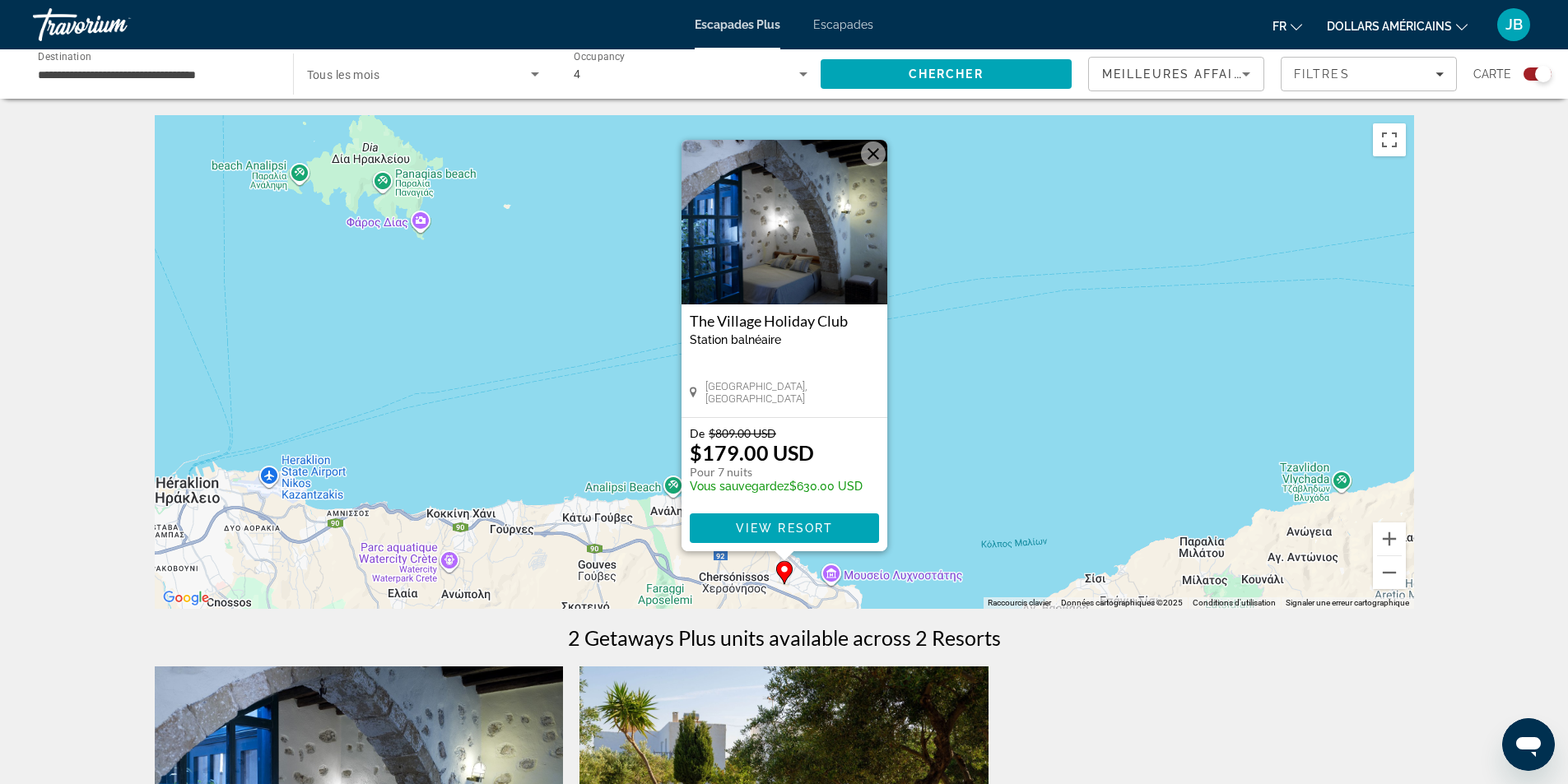
click at [755, 330] on div "The [GEOGRAPHIC_DATA] balnéaire - Ceci est une station d'adultes seulement" at bounding box center [784, 335] width 189 height 46
click at [782, 520] on span "Contenu principal" at bounding box center [784, 528] width 189 height 40
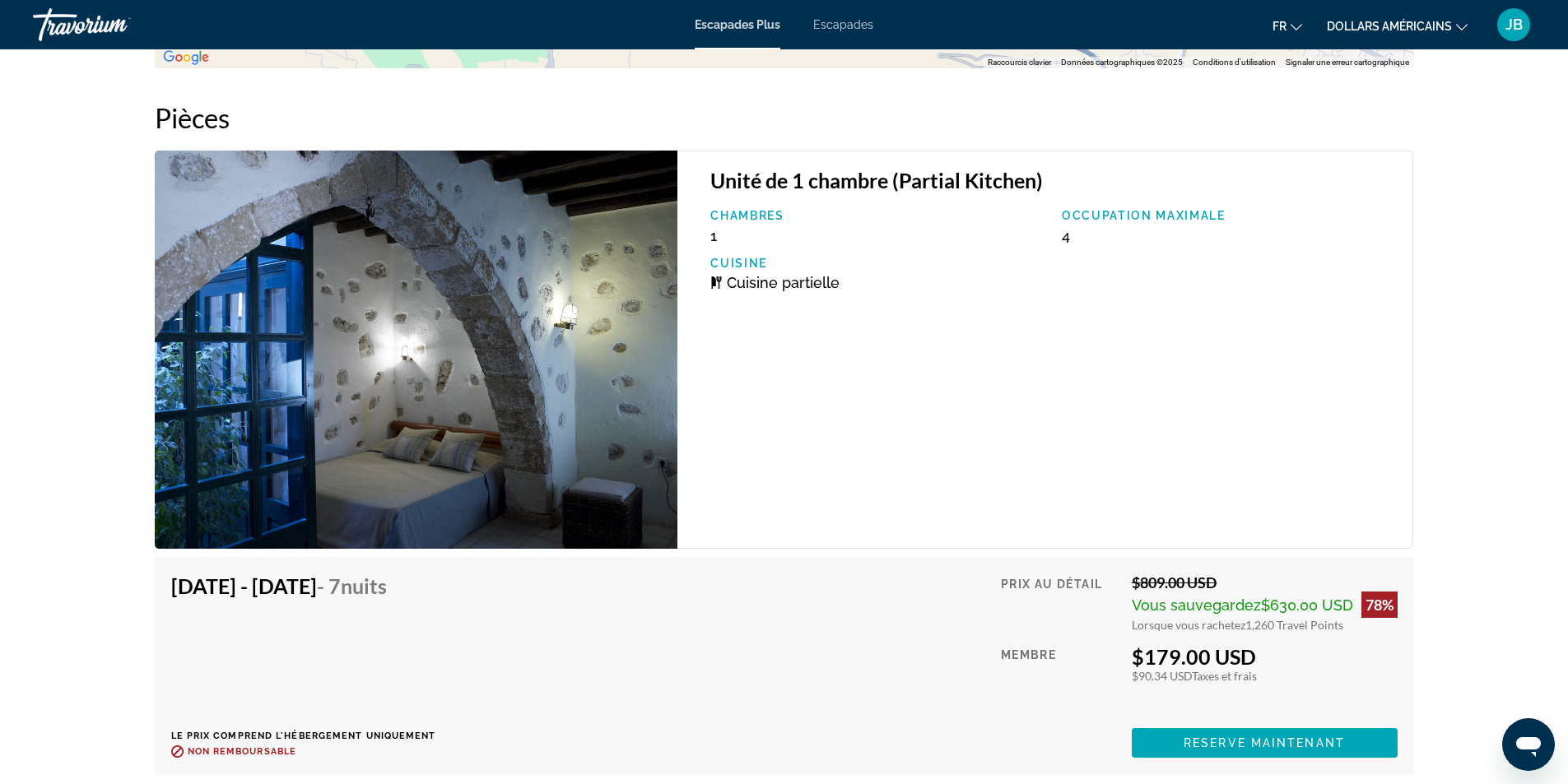
scroll to position [2738, 0]
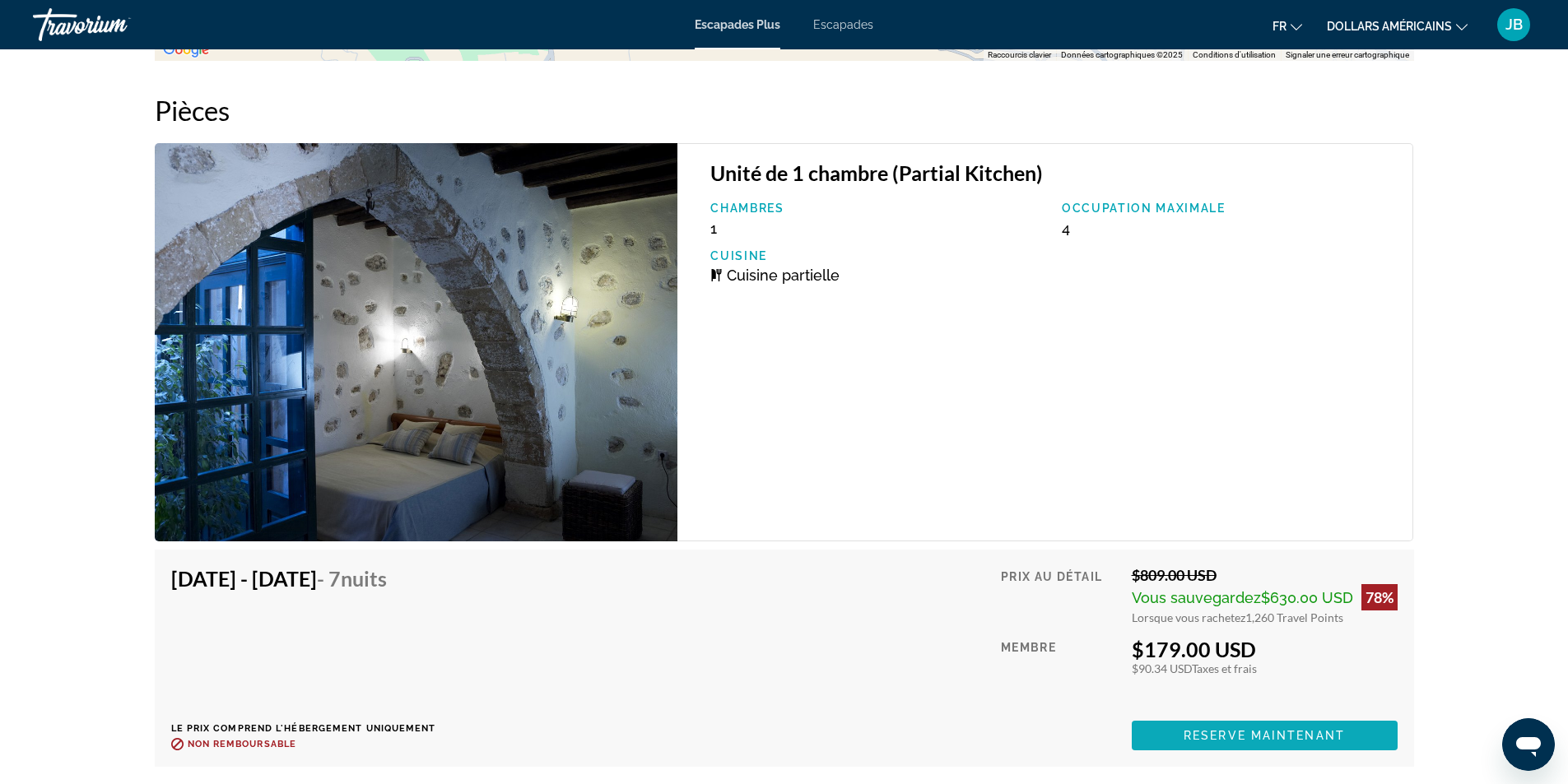
click at [1318, 729] on span "Reserve maintenant" at bounding box center [1264, 736] width 161 height 14
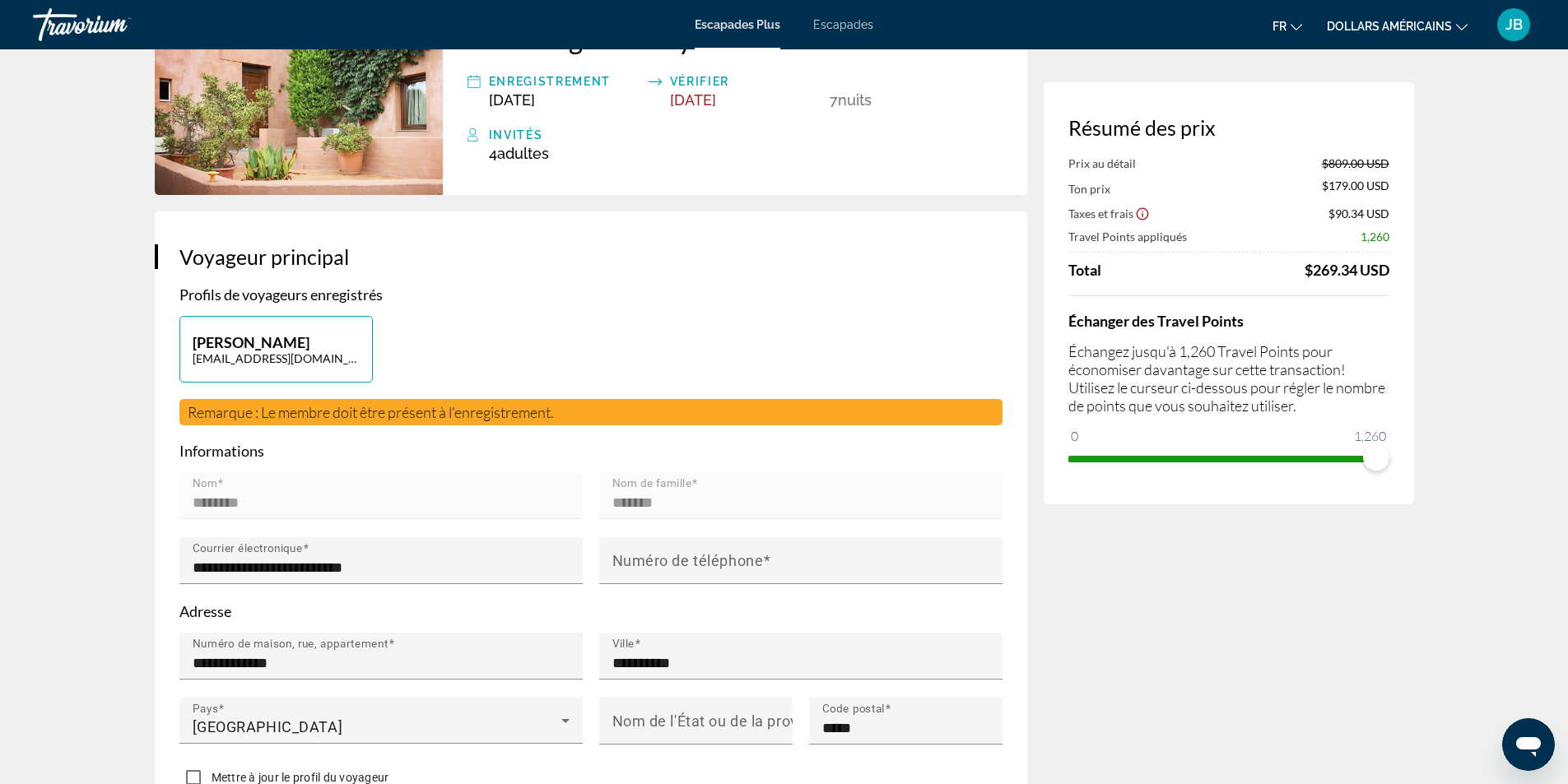
scroll to position [154, 0]
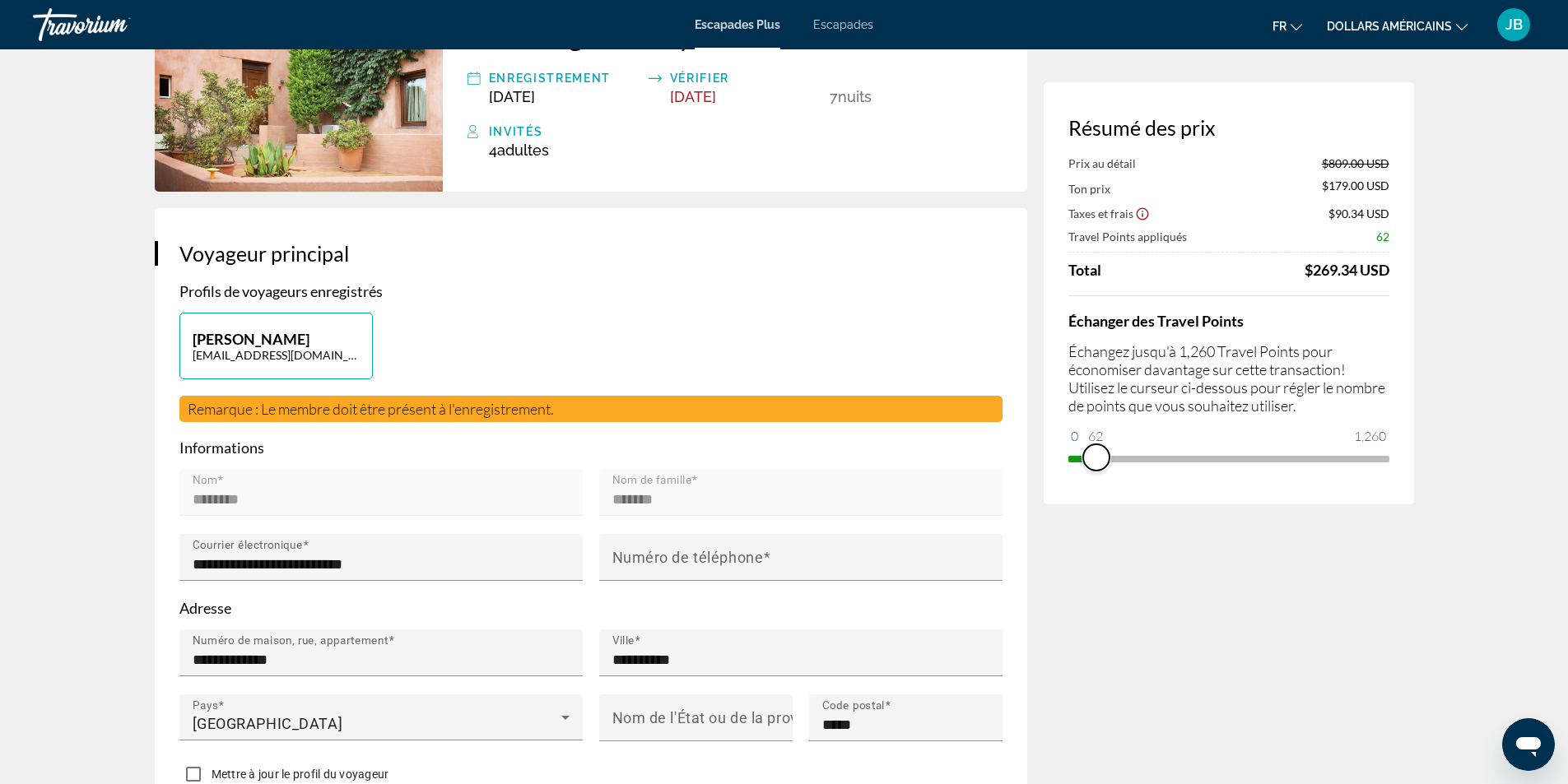
drag, startPoint x: 1381, startPoint y: 456, endPoint x: 1083, endPoint y: 451, distance: 298.0
click at [1083, 451] on span "ngx-slider" at bounding box center [1096, 457] width 26 height 26
drag, startPoint x: 1087, startPoint y: 453, endPoint x: 1509, endPoint y: 436, distance: 422.3
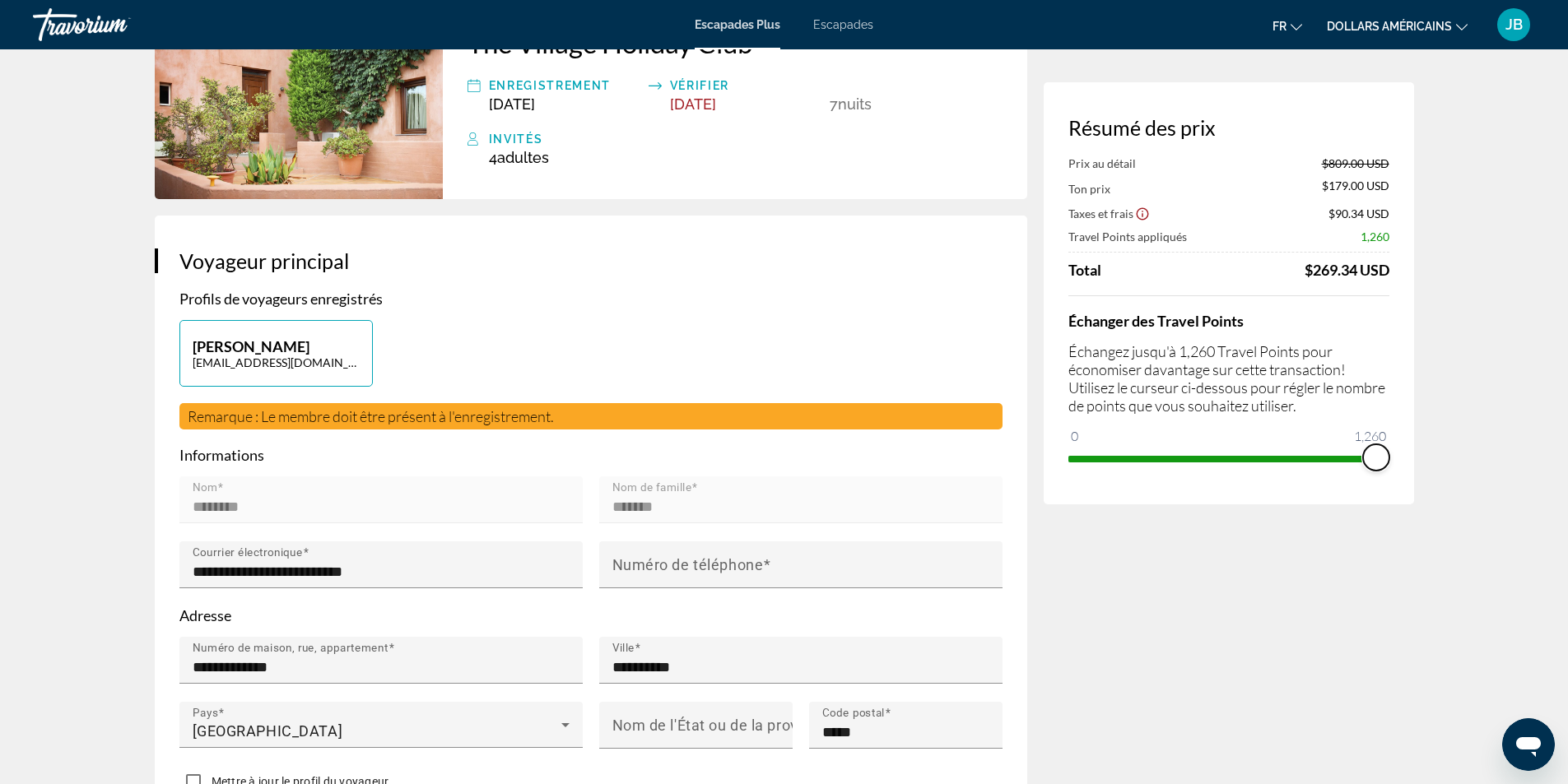
scroll to position [0, 0]
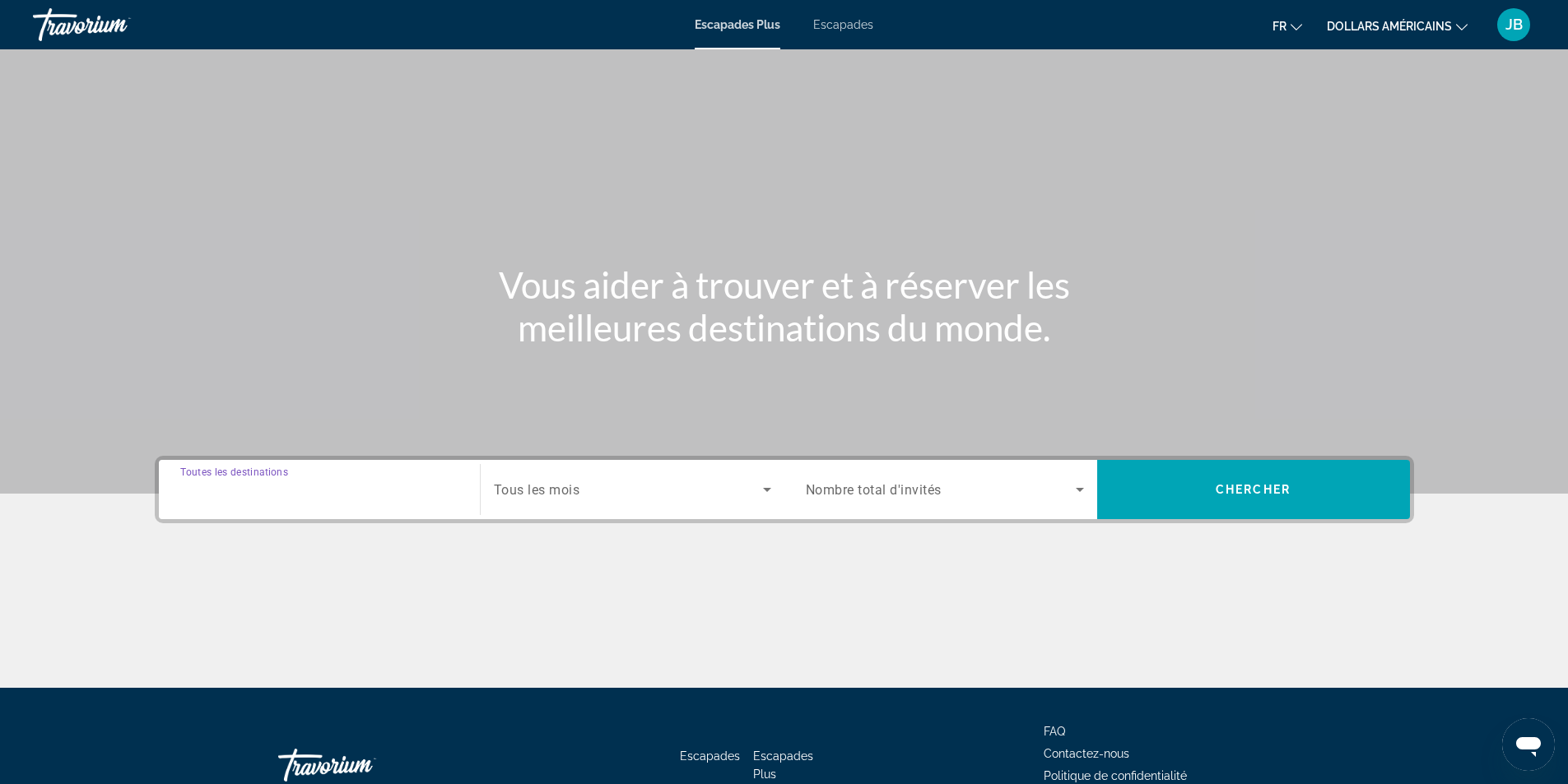
click at [342, 488] on input "Destination Toutes les destinations" at bounding box center [319, 490] width 278 height 20
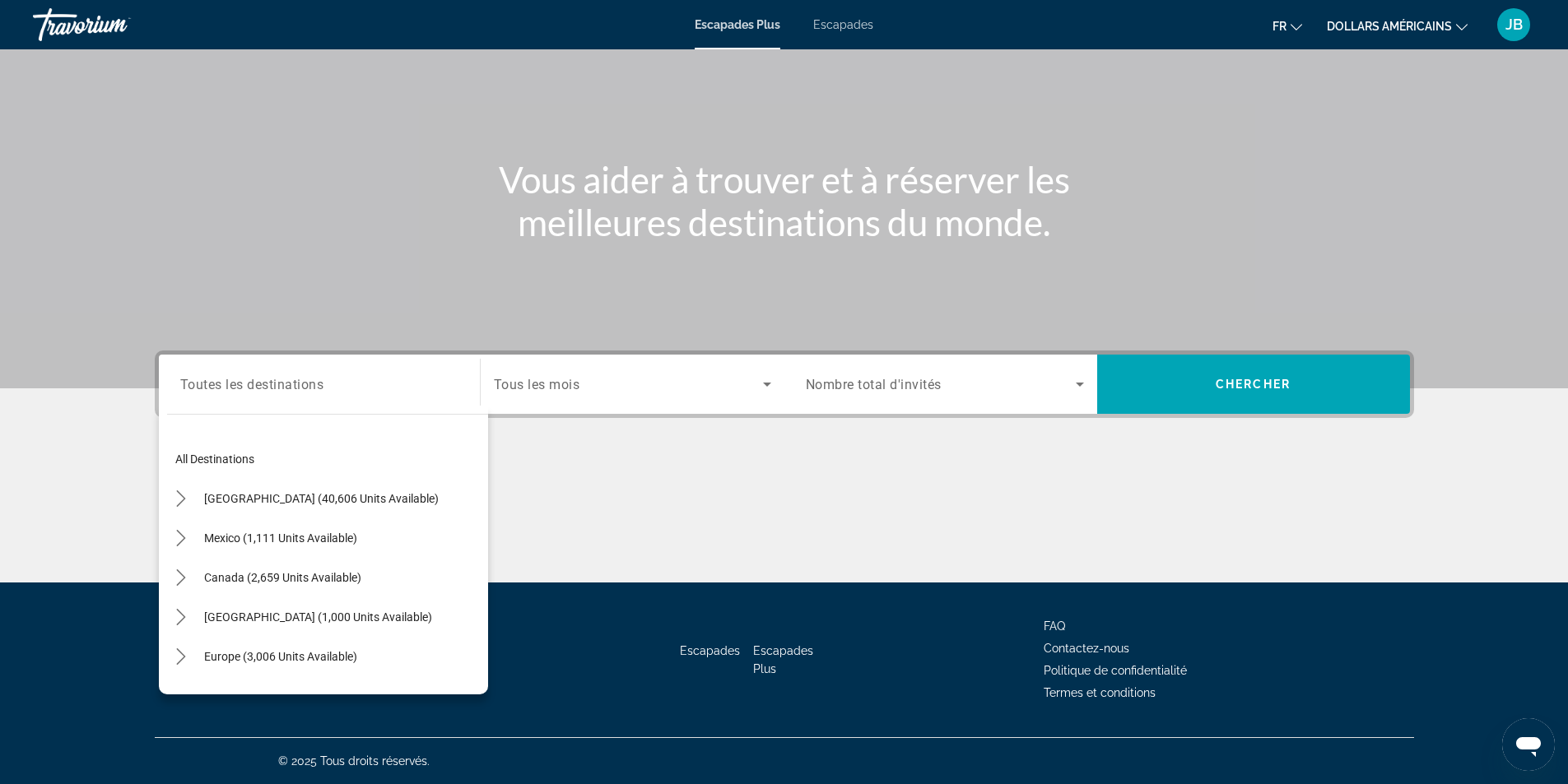
click at [627, 395] on div "Search widget" at bounding box center [632, 384] width 278 height 46
